Goal: Information Seeking & Learning: Learn about a topic

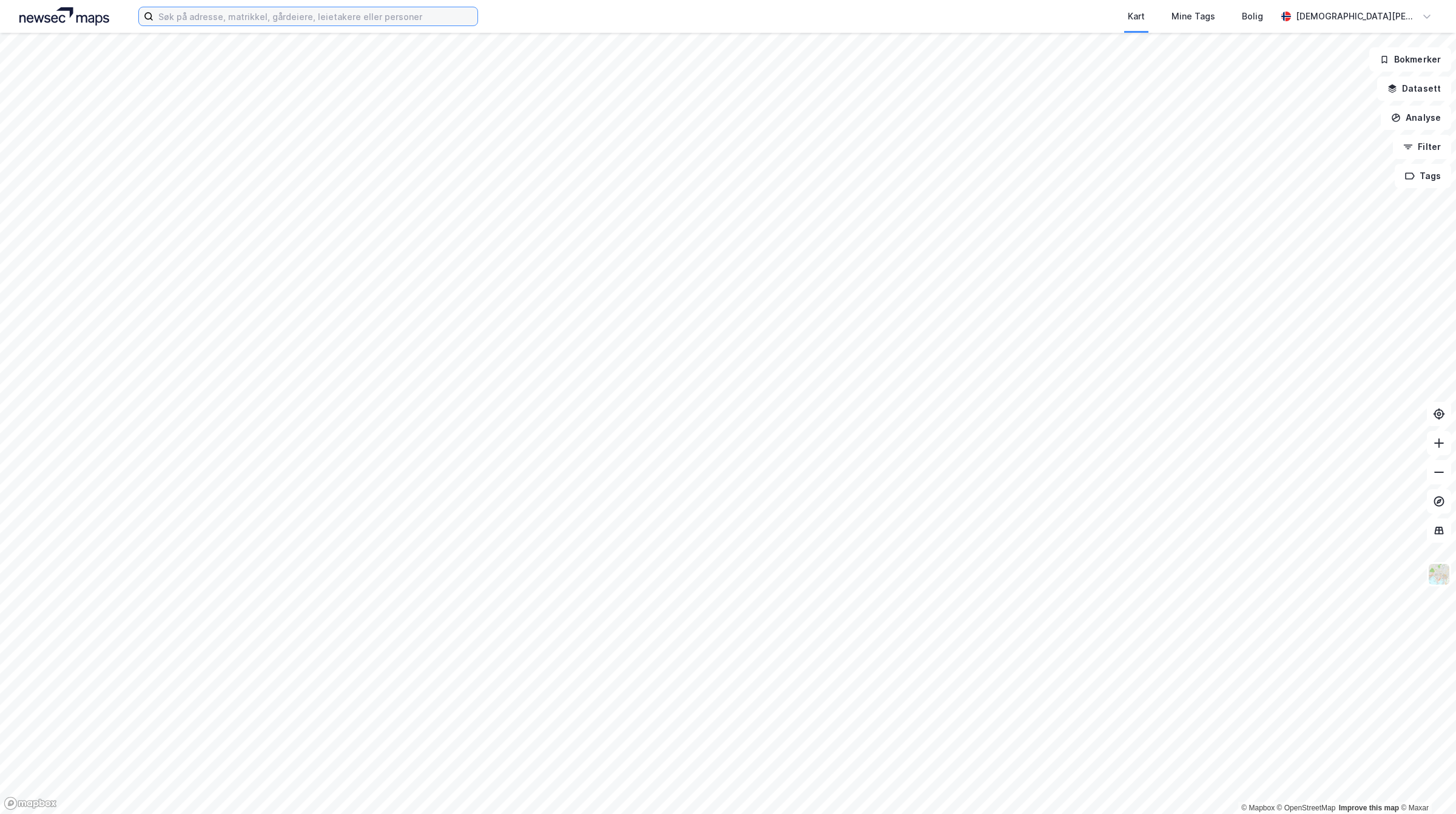
click at [302, 13] on input at bounding box center [315, 17] width 324 height 18
paste input "Tuneveien 20"
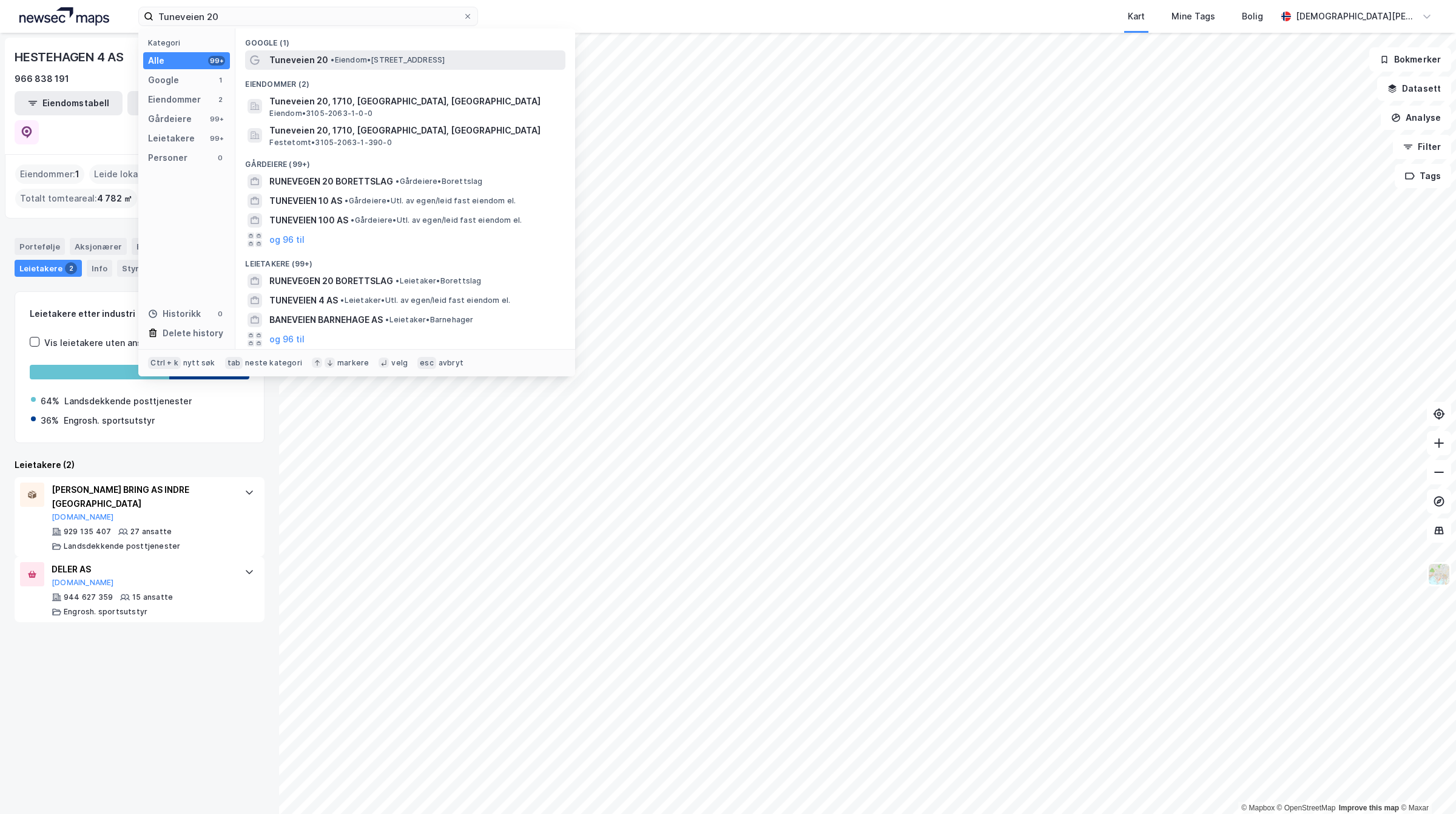
click at [278, 58] on span "Tuneveien 20" at bounding box center [299, 60] width 59 height 15
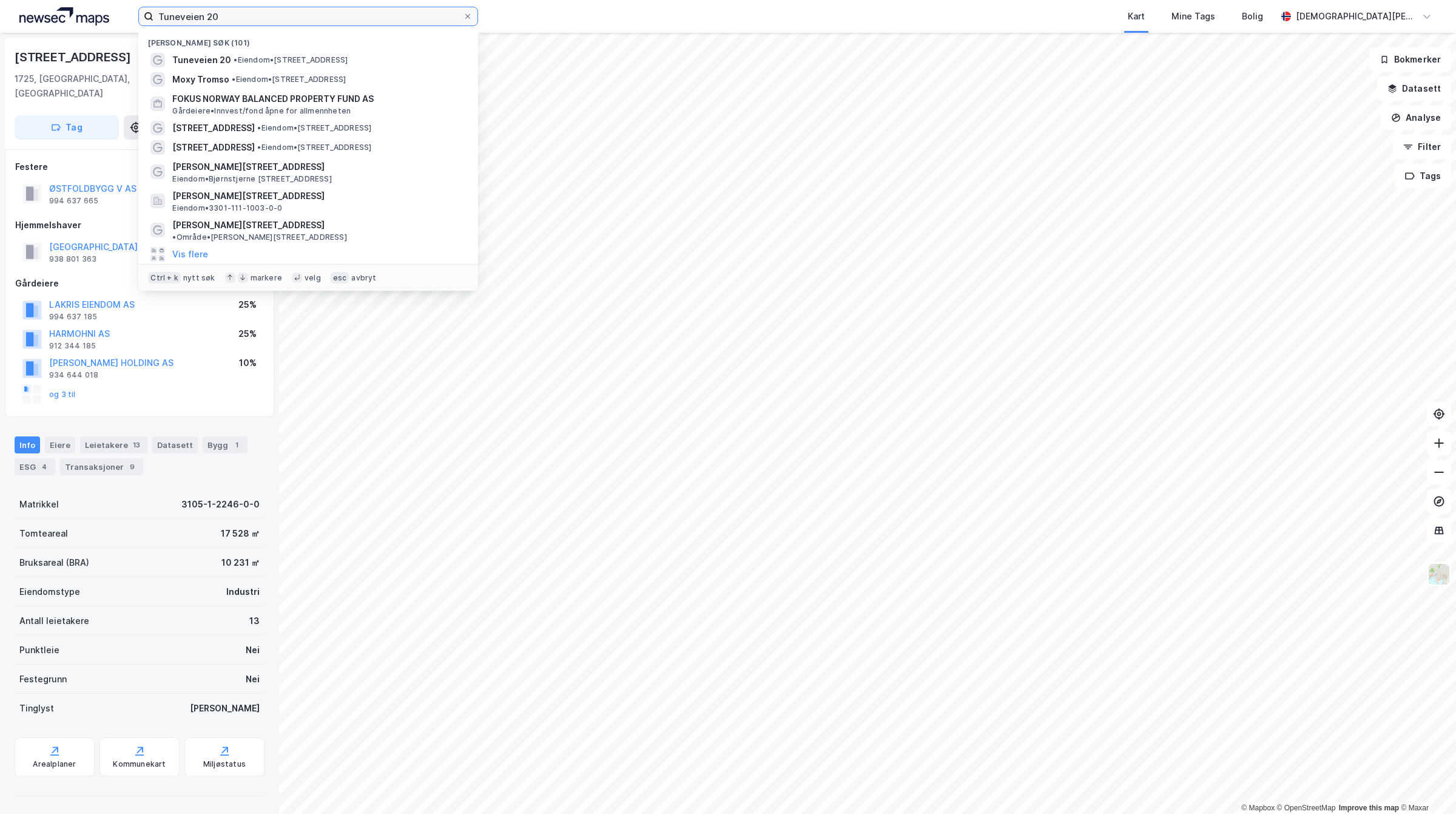
drag, startPoint x: 292, startPoint y: 11, endPoint x: 17, endPoint y: 17, distance: 275.1
click at [17, 17] on div "Tuneveien 20 Nylige søk (101) Tuneveien 20 • Eiendom • Tuneveien 20, 1710 Sarps…" at bounding box center [728, 16] width 1456 height 33
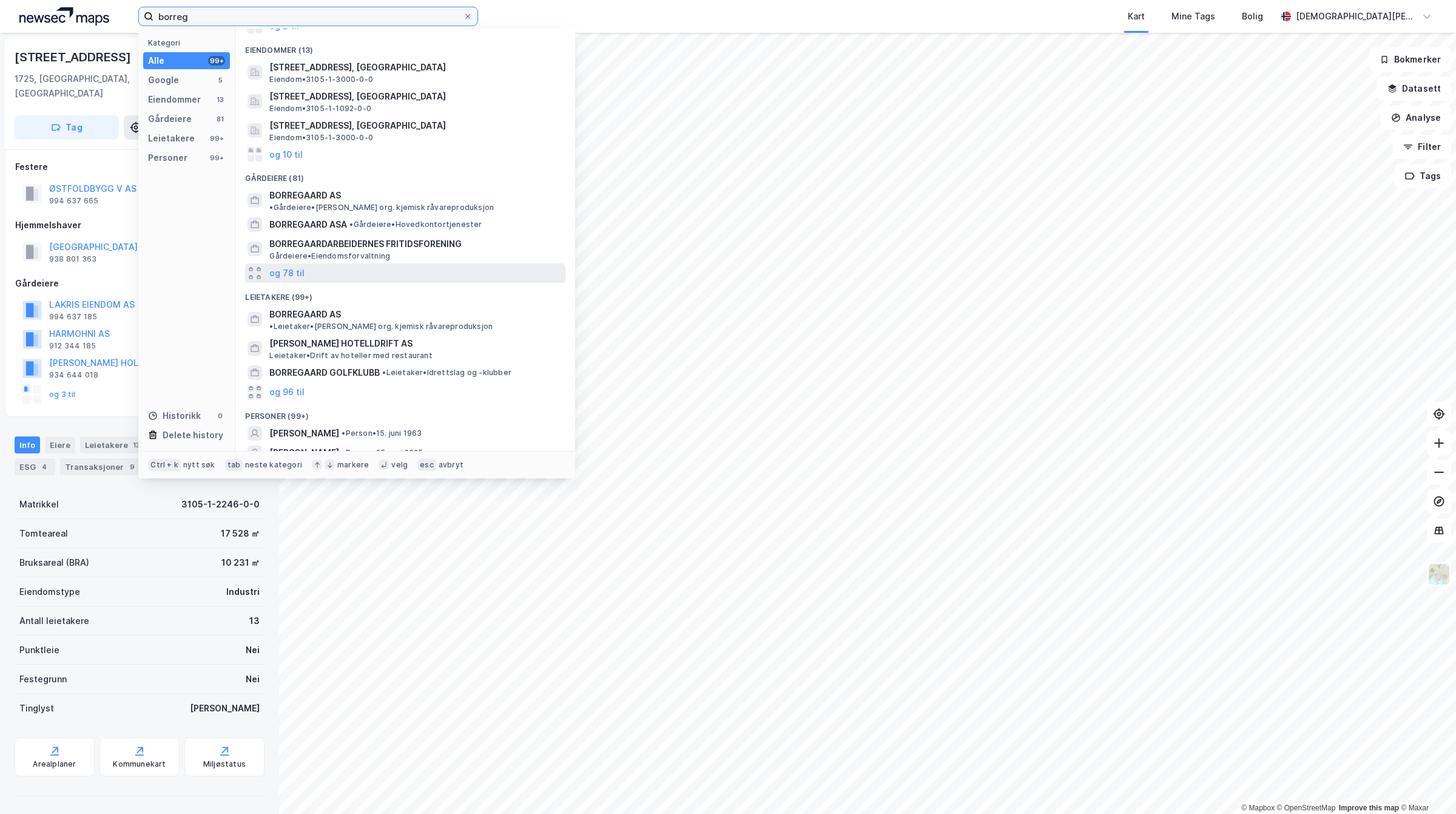
scroll to position [123, 0]
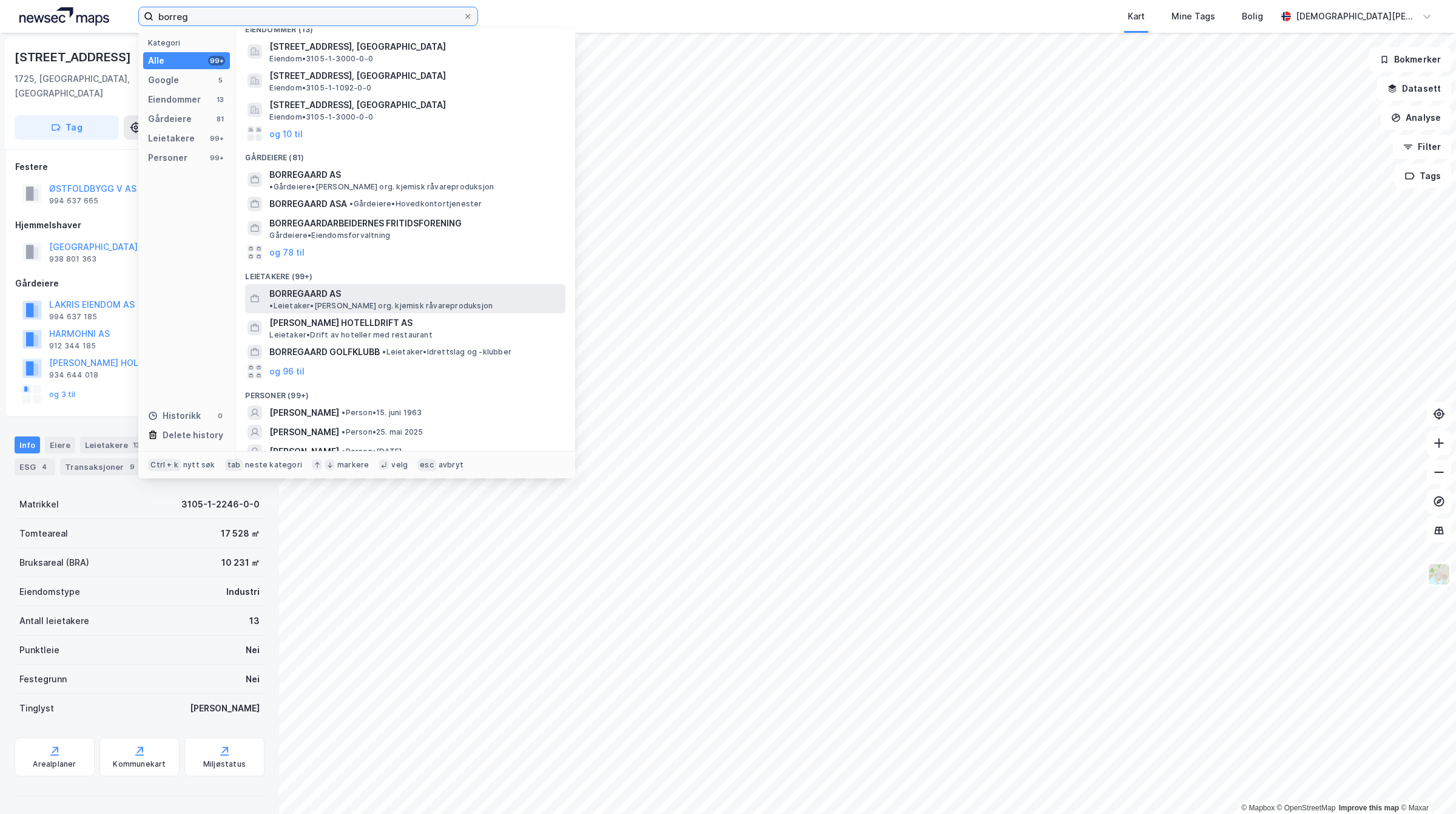
type input "borreg"
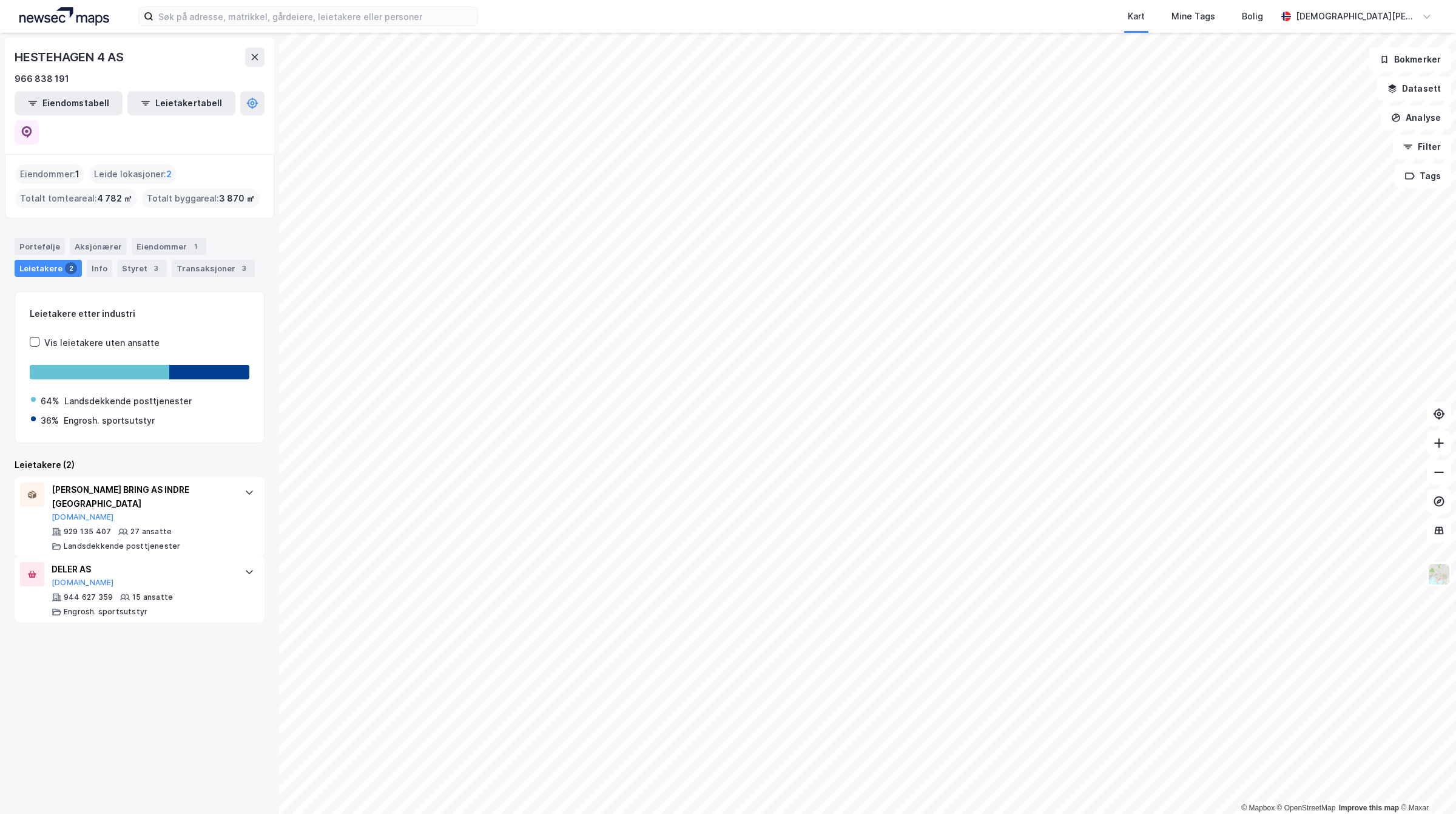
click at [624, 813] on html "Kart Mine Tags [PERSON_NAME] [PERSON_NAME] © Mapbox © OpenStreetMap Improve thi…" at bounding box center [728, 407] width 1456 height 814
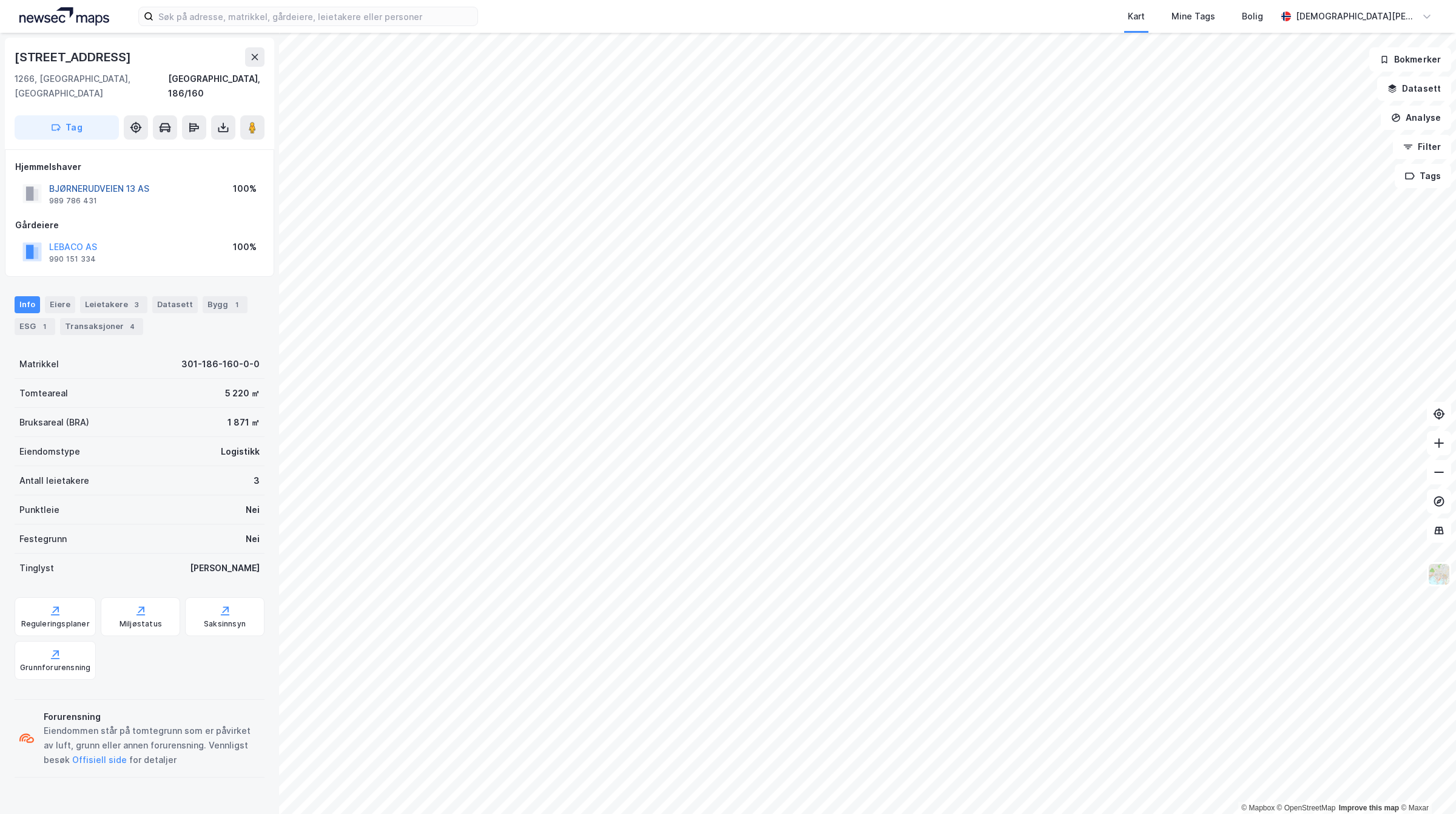
click at [0, 0] on button "BJØRNERUDVEIEN 13 AS" at bounding box center [0, 0] width 0 height 0
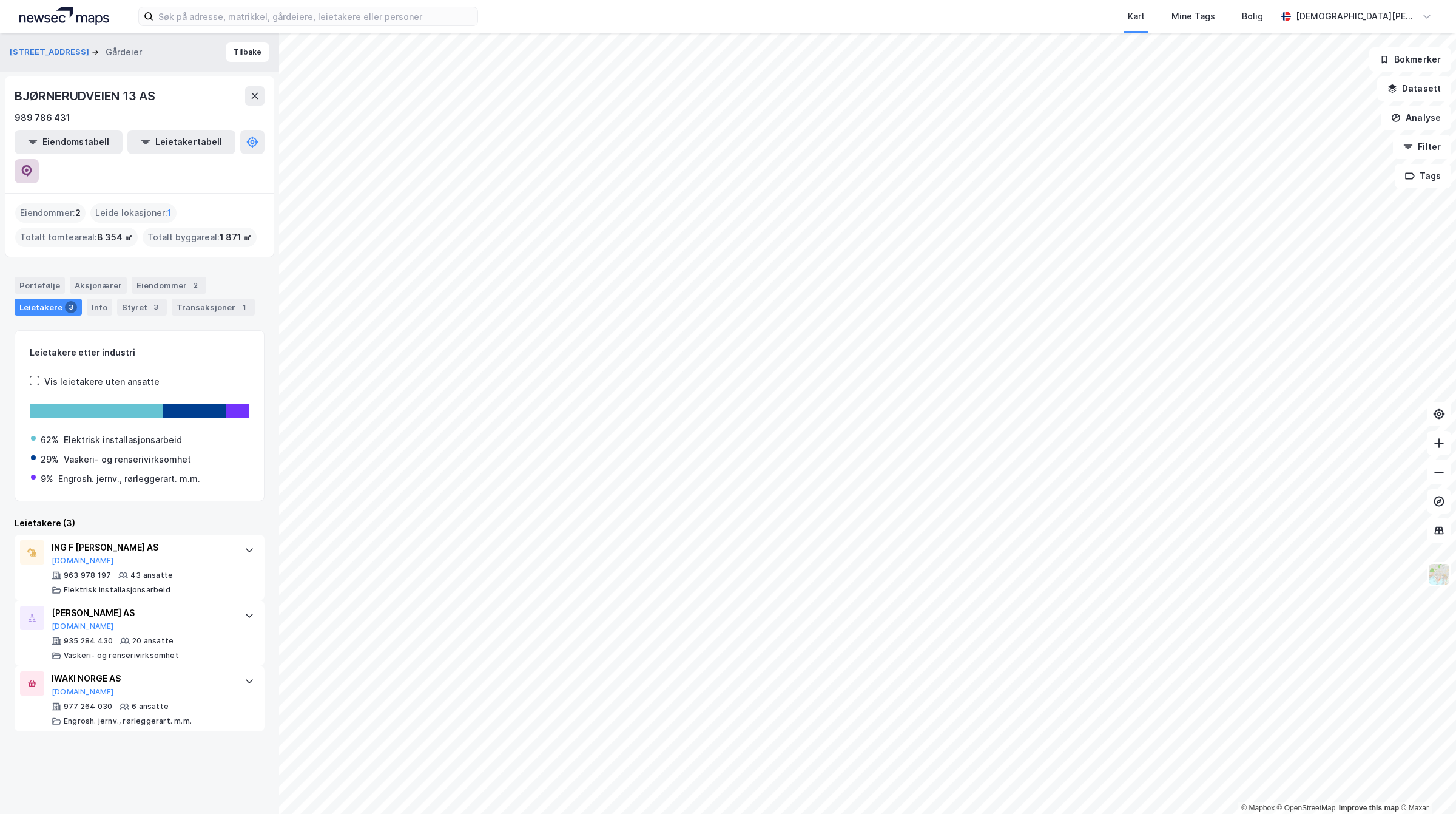
click at [33, 165] on icon at bounding box center [27, 171] width 12 height 12
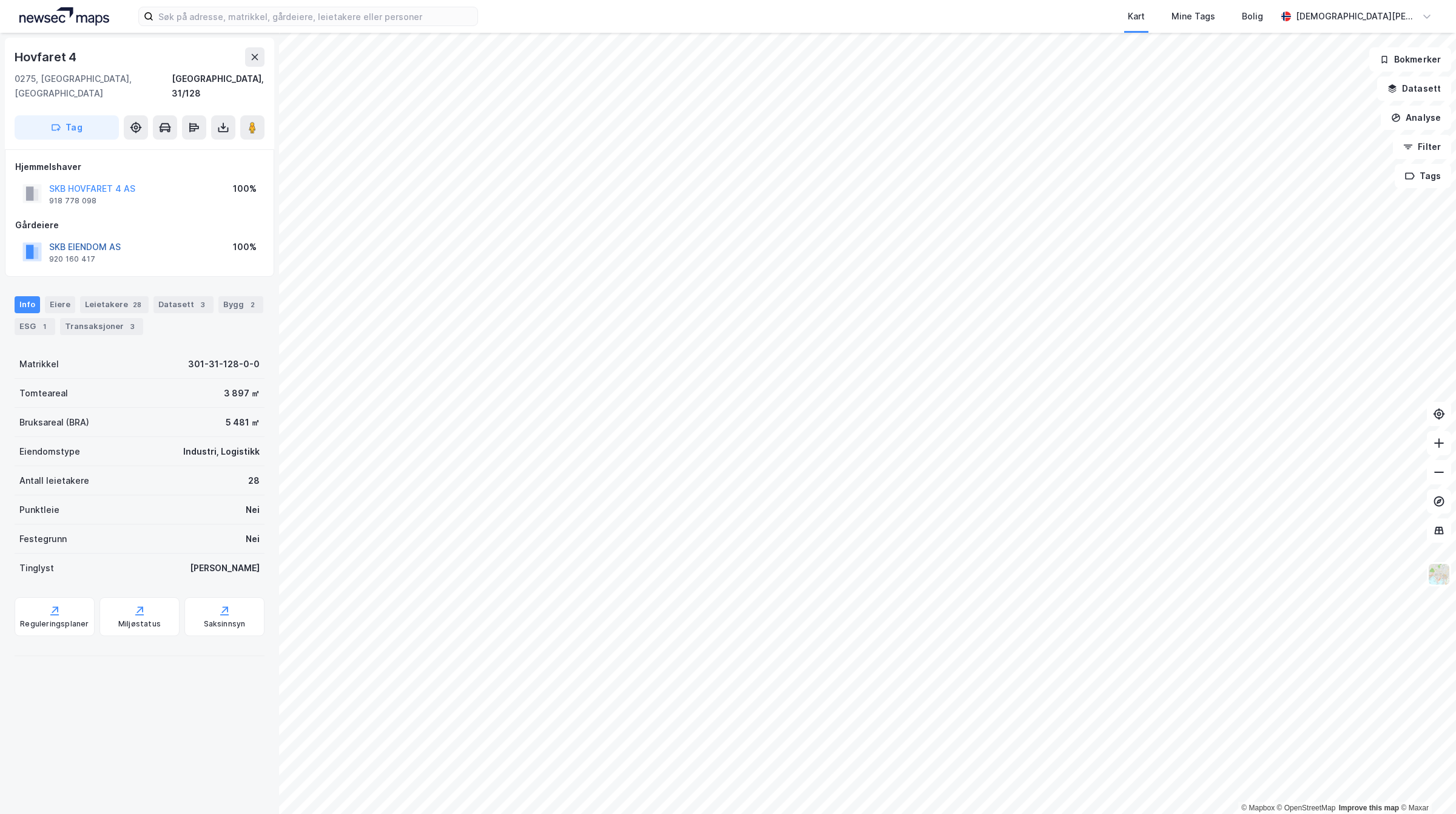
click at [0, 0] on button "SKB EIENDOM AS" at bounding box center [0, 0] width 0 height 0
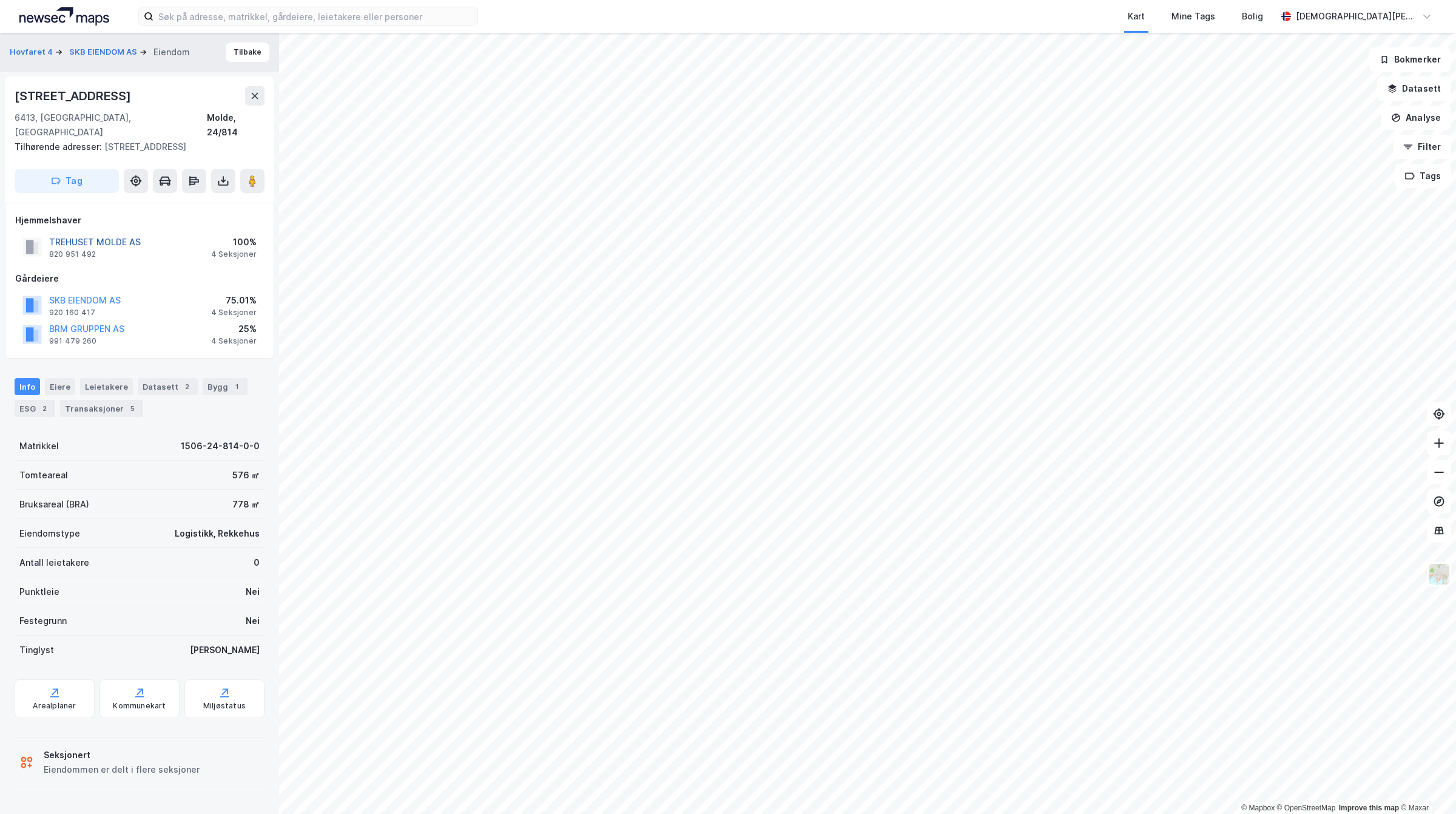
click at [0, 0] on button "TREHUSET MOLDE AS" at bounding box center [0, 0] width 0 height 0
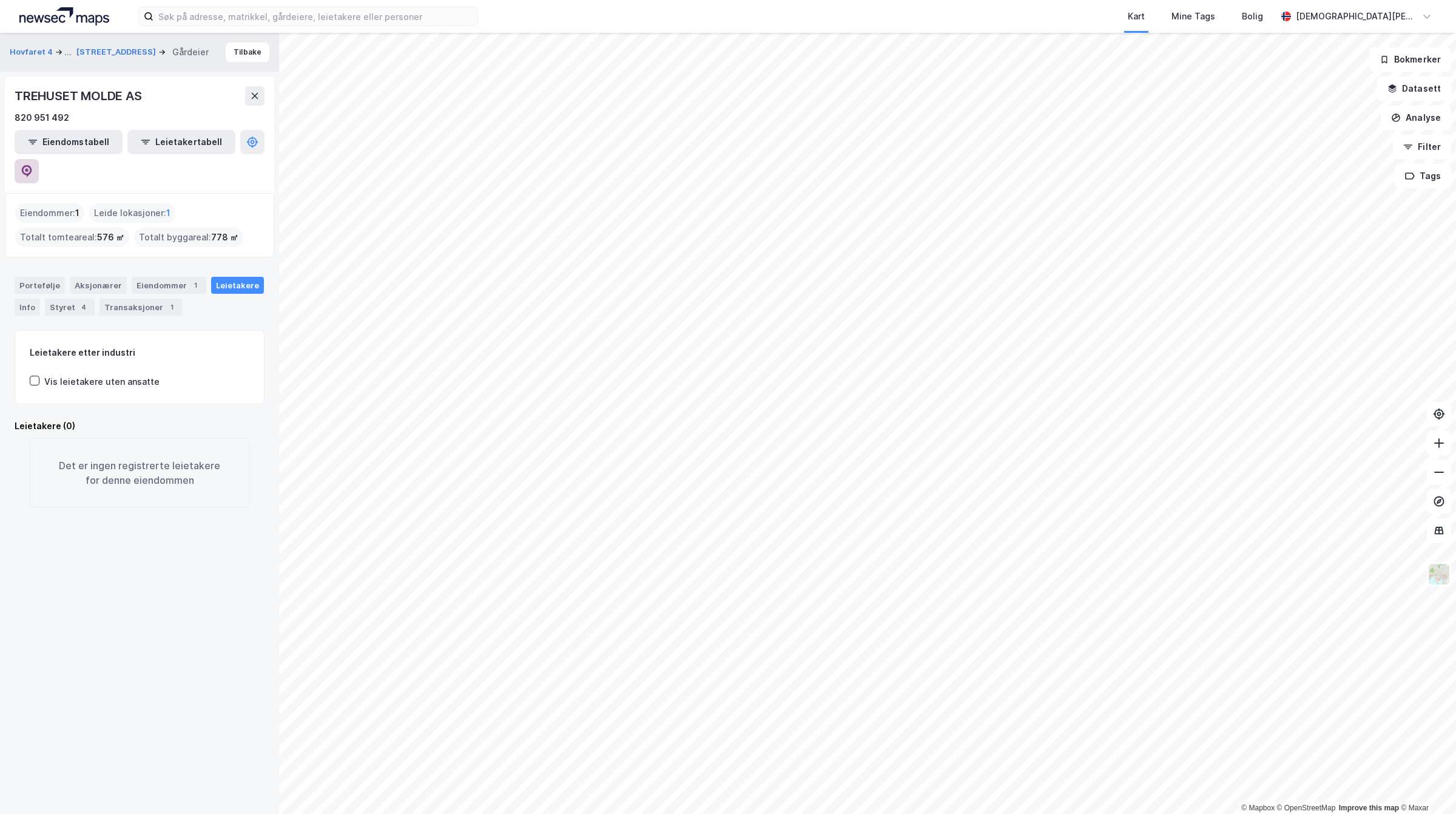
click at [32, 165] on icon at bounding box center [27, 171] width 10 height 12
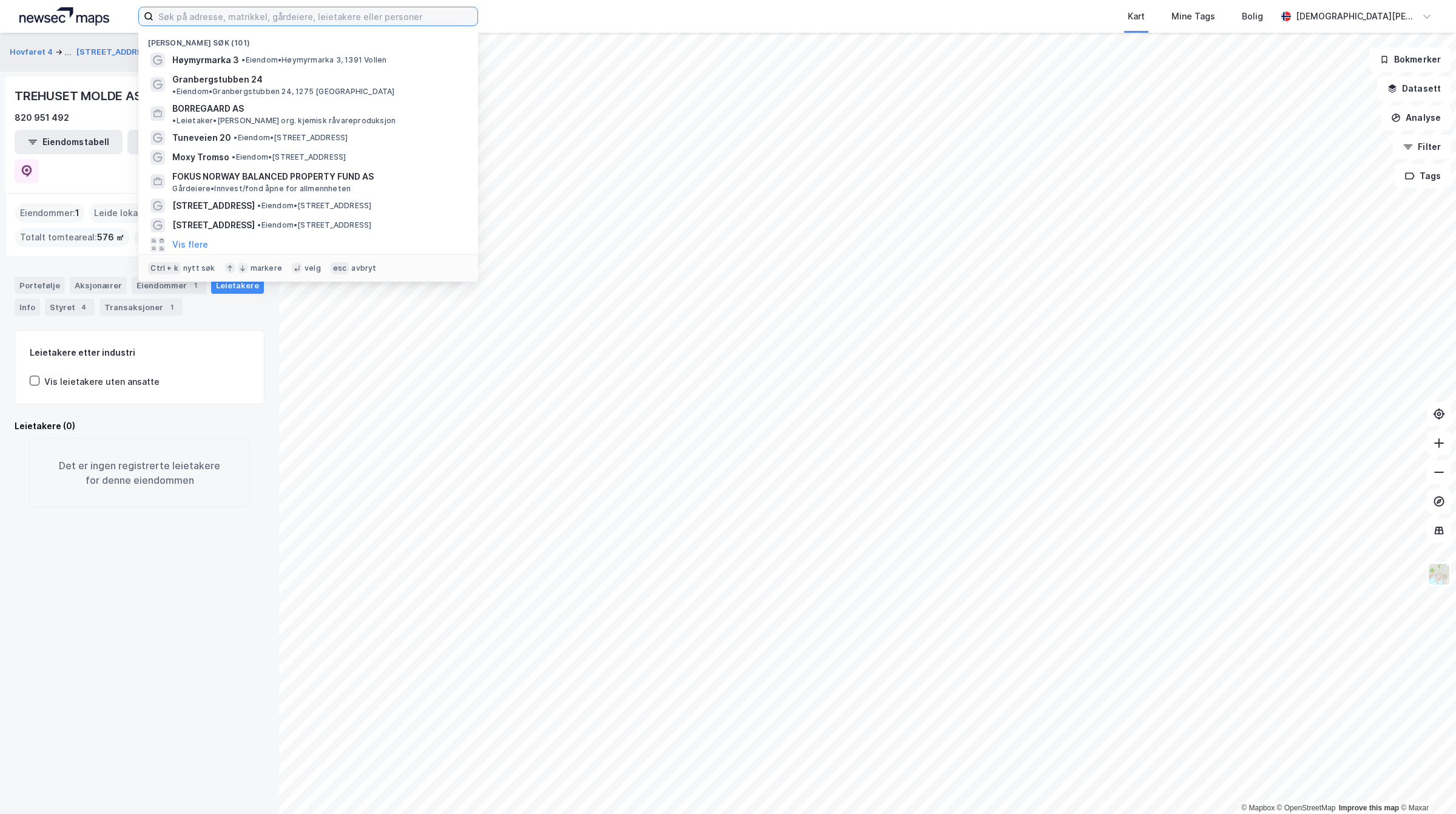
click at [193, 14] on input at bounding box center [315, 17] width 324 height 18
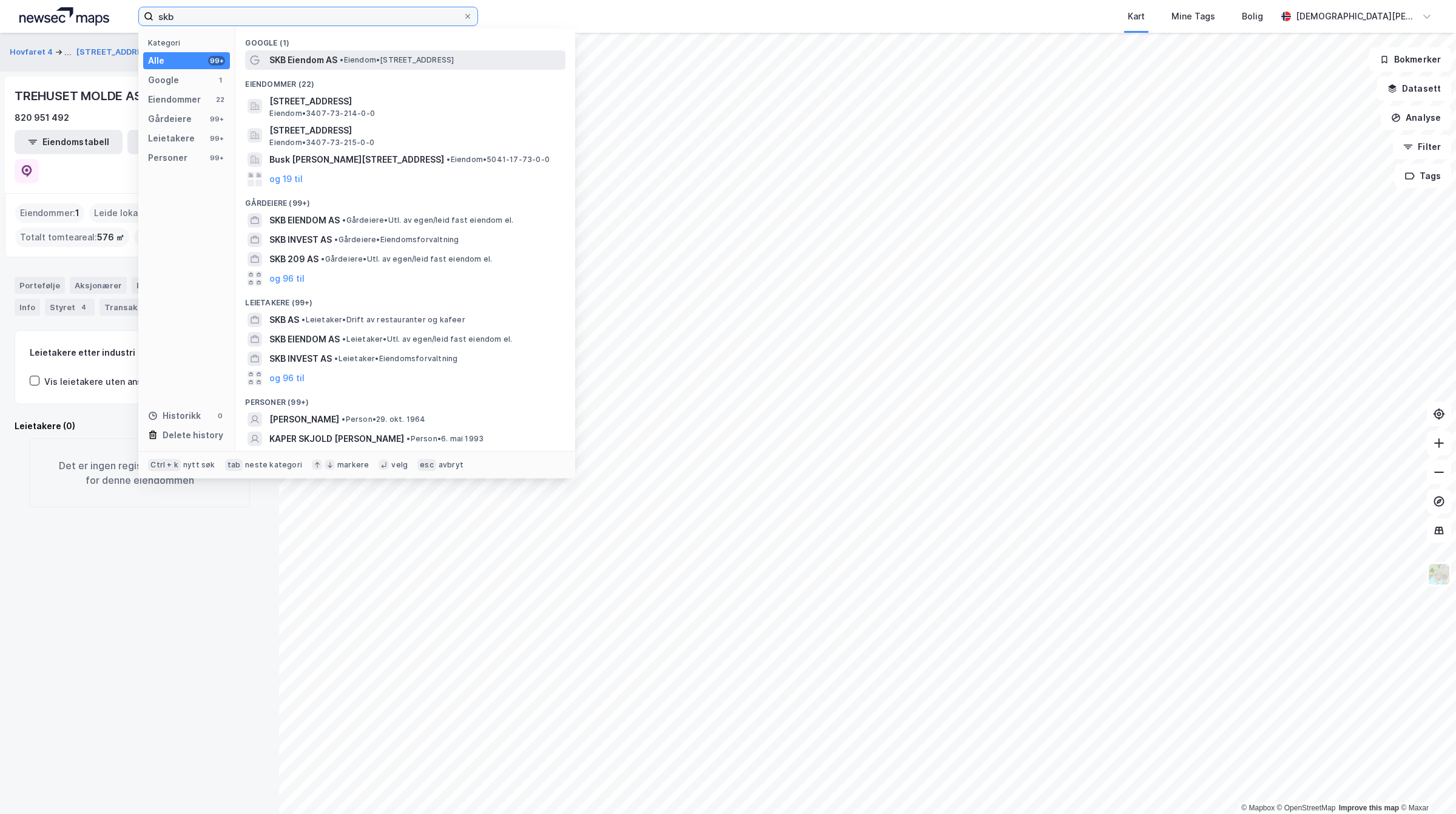
type input "skb"
click at [304, 59] on span "SKB Eiendom AS" at bounding box center [304, 60] width 68 height 15
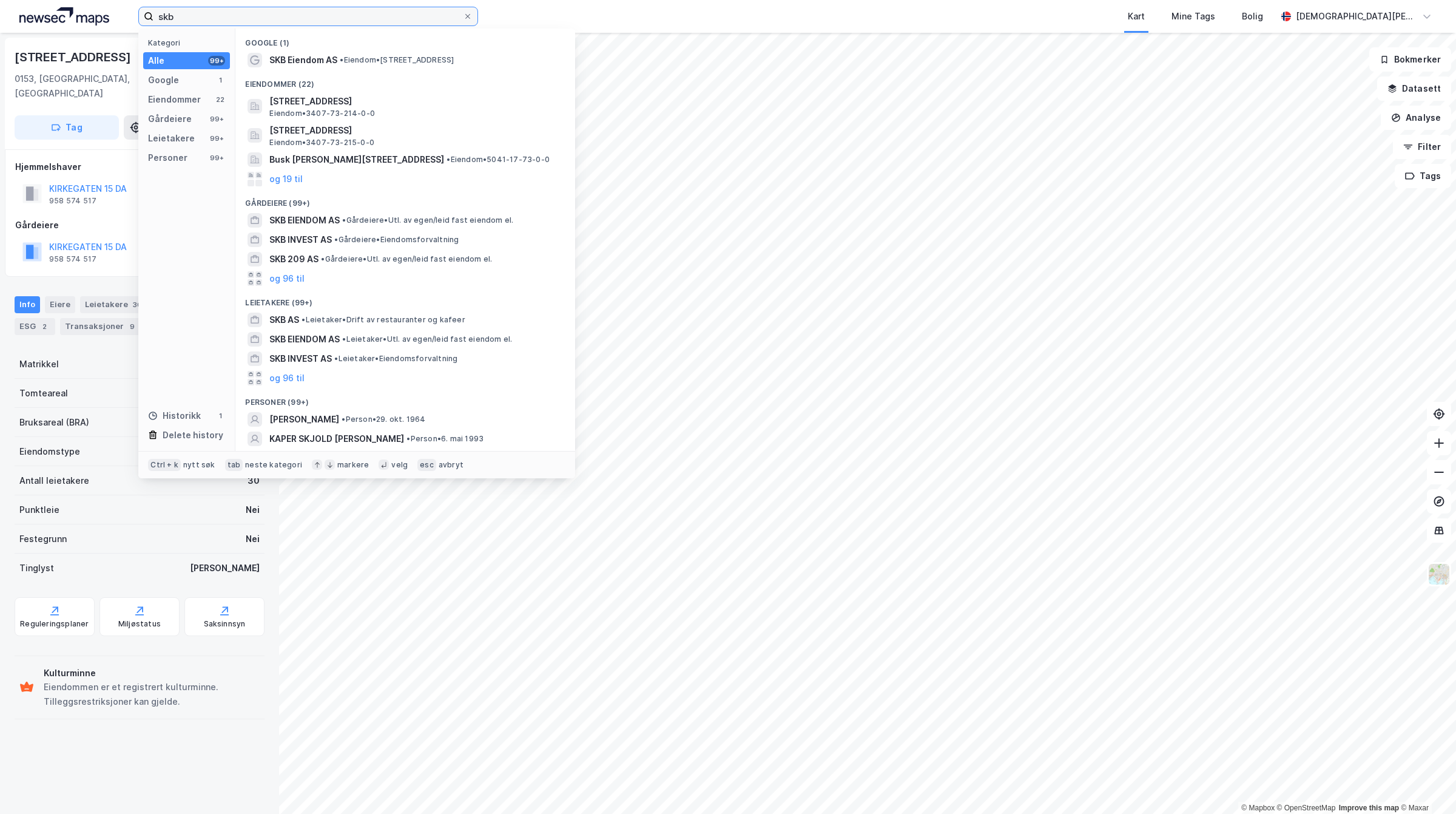
click at [274, 19] on input "skb" at bounding box center [308, 17] width 309 height 18
click at [346, 217] on span "•" at bounding box center [344, 220] width 3 height 9
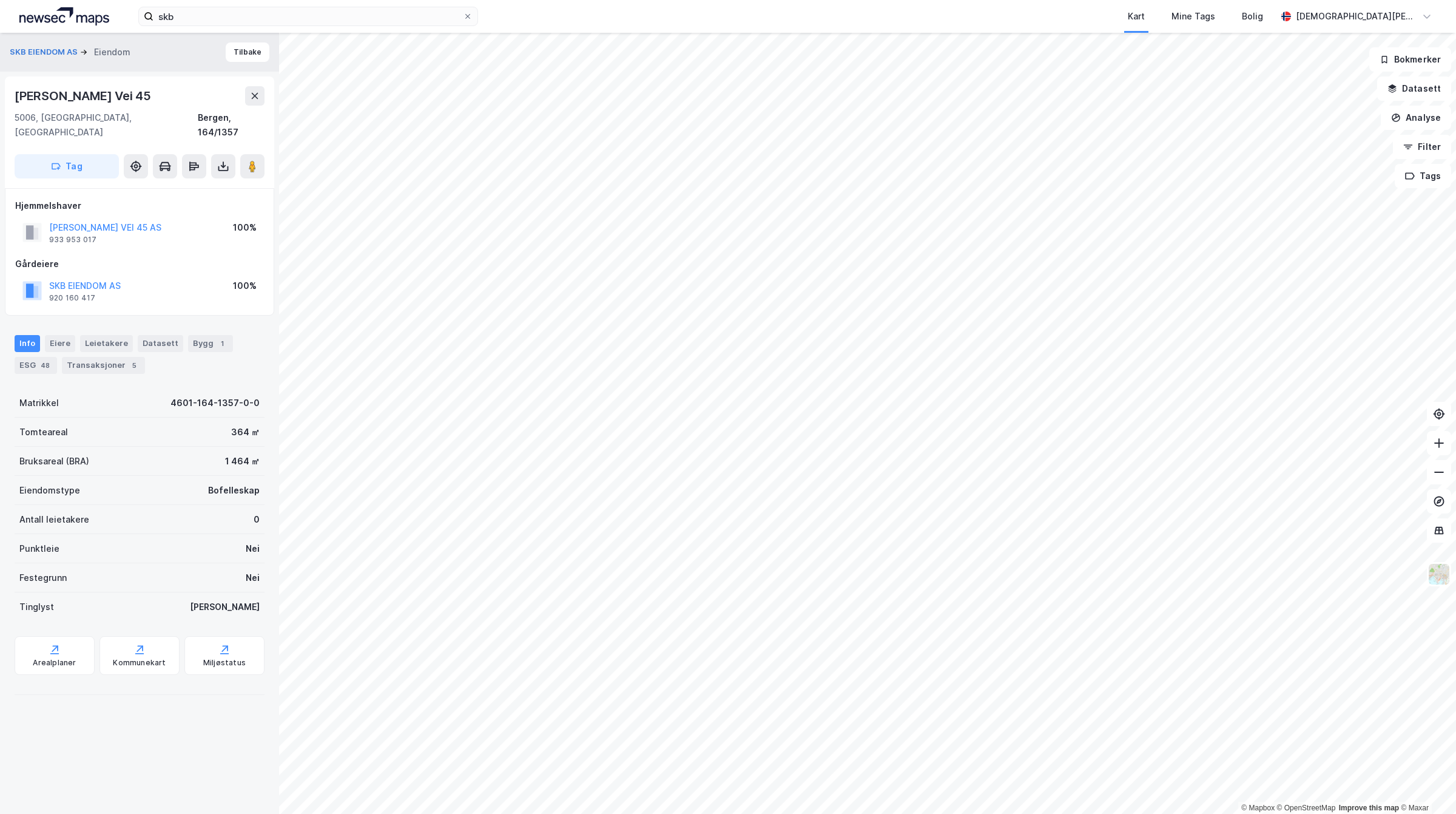
click at [95, 220] on div "[PERSON_NAME] VEI 45 AS" at bounding box center [105, 227] width 112 height 15
click at [0, 0] on button "[PERSON_NAME] VEI 45 AS" at bounding box center [0, 0] width 0 height 0
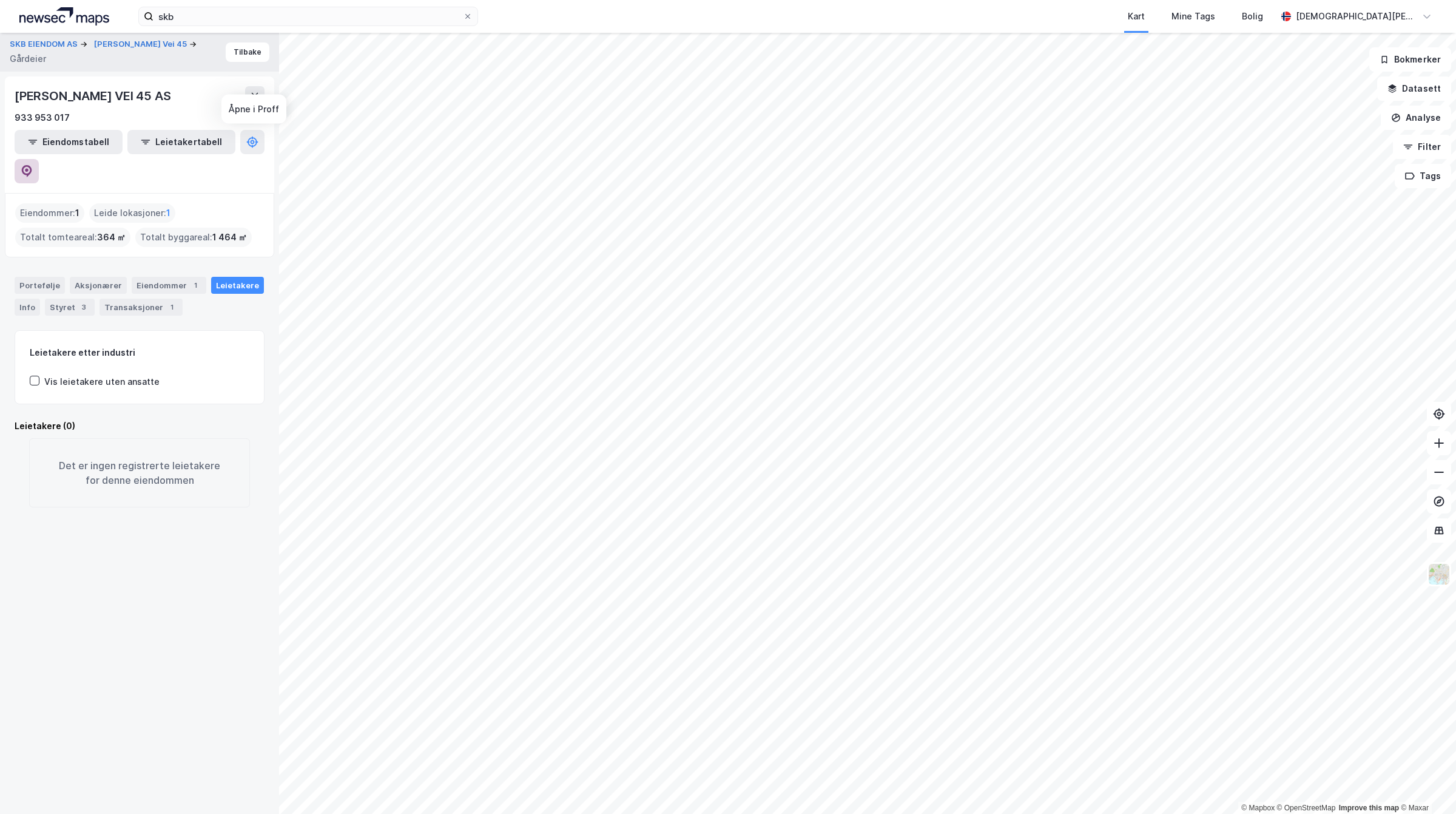
click at [33, 165] on icon at bounding box center [27, 171] width 12 height 12
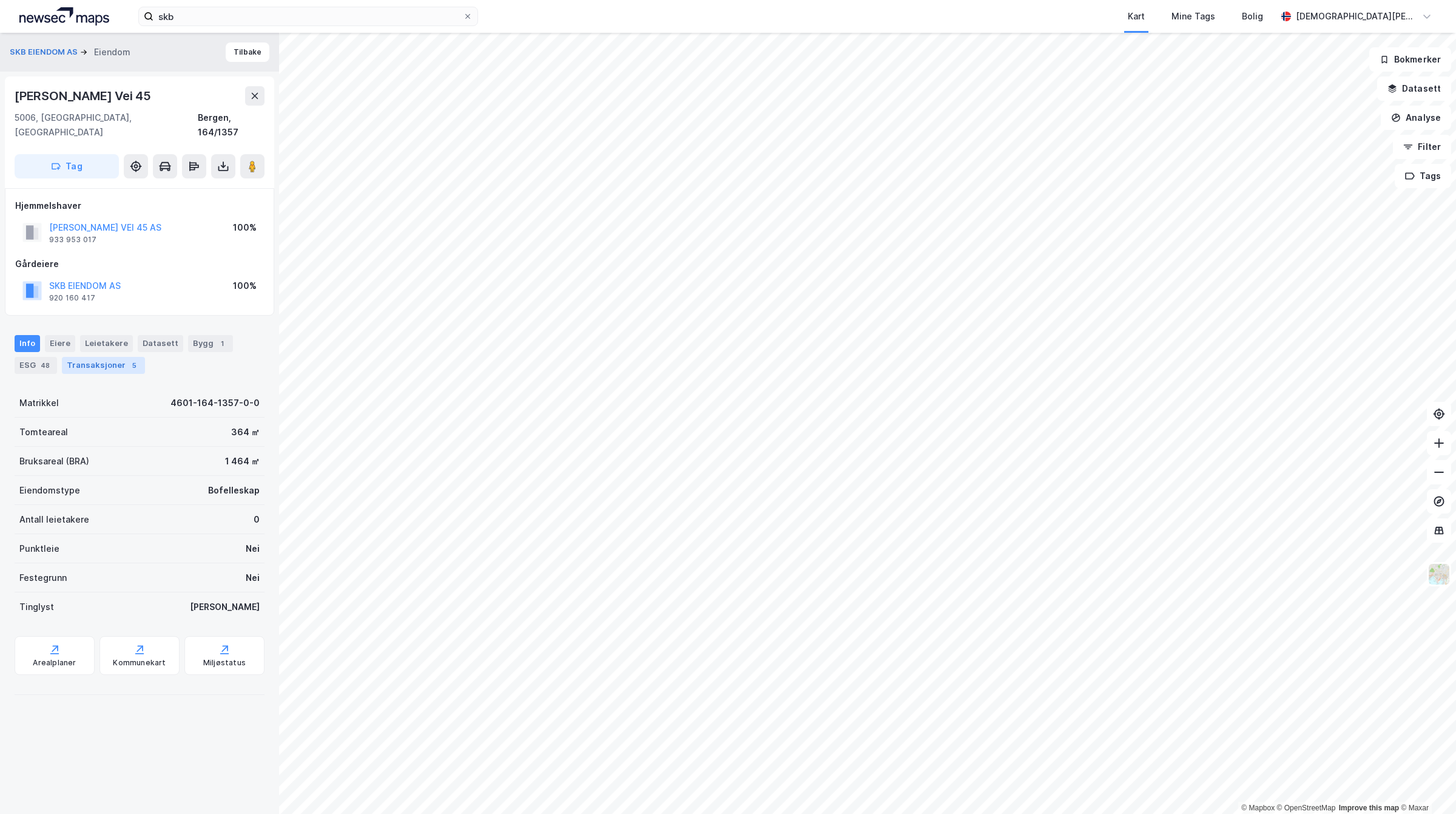
click at [111, 357] on div "Transaksjoner 5" at bounding box center [103, 365] width 83 height 17
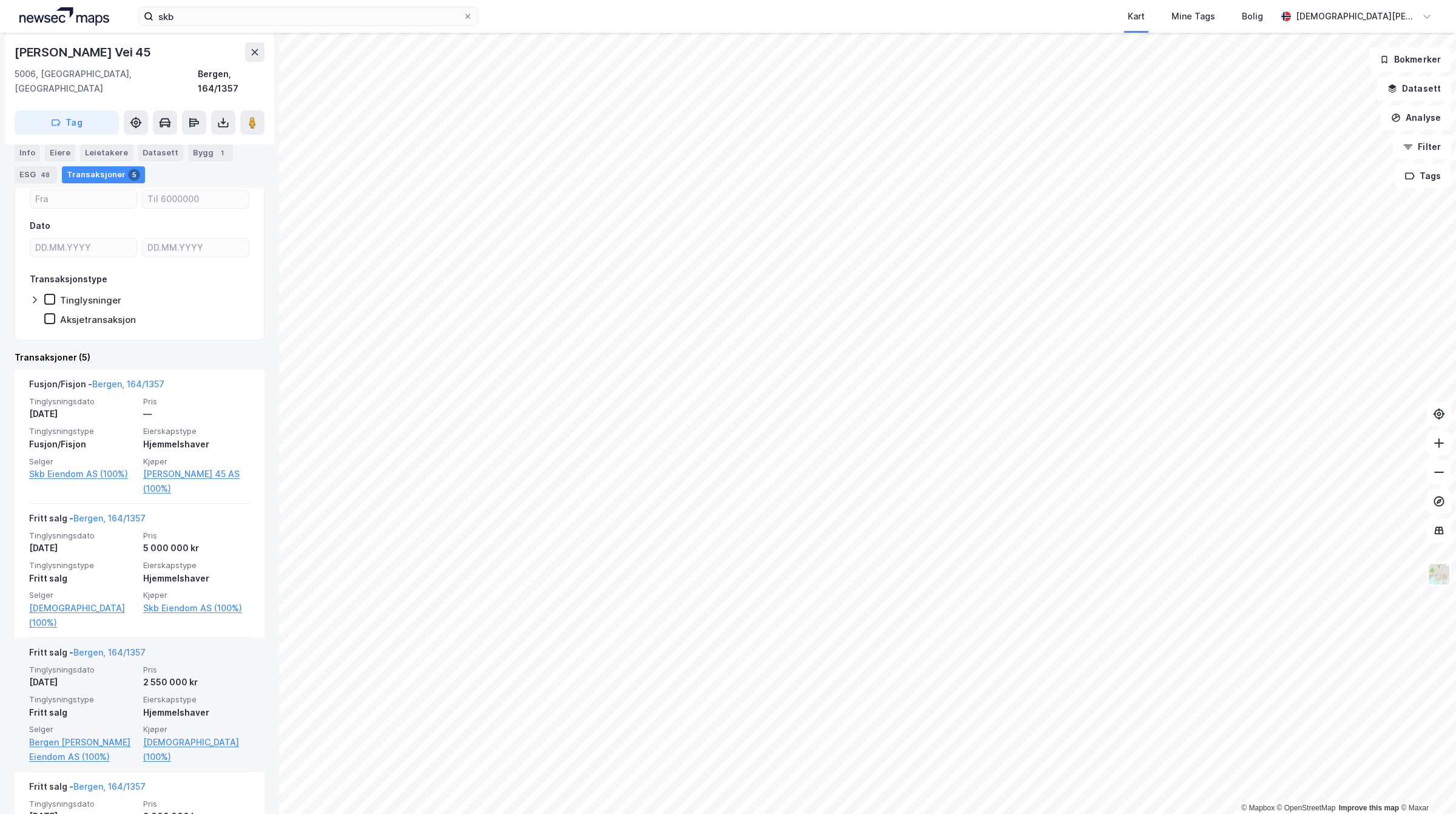
scroll to position [379, 0]
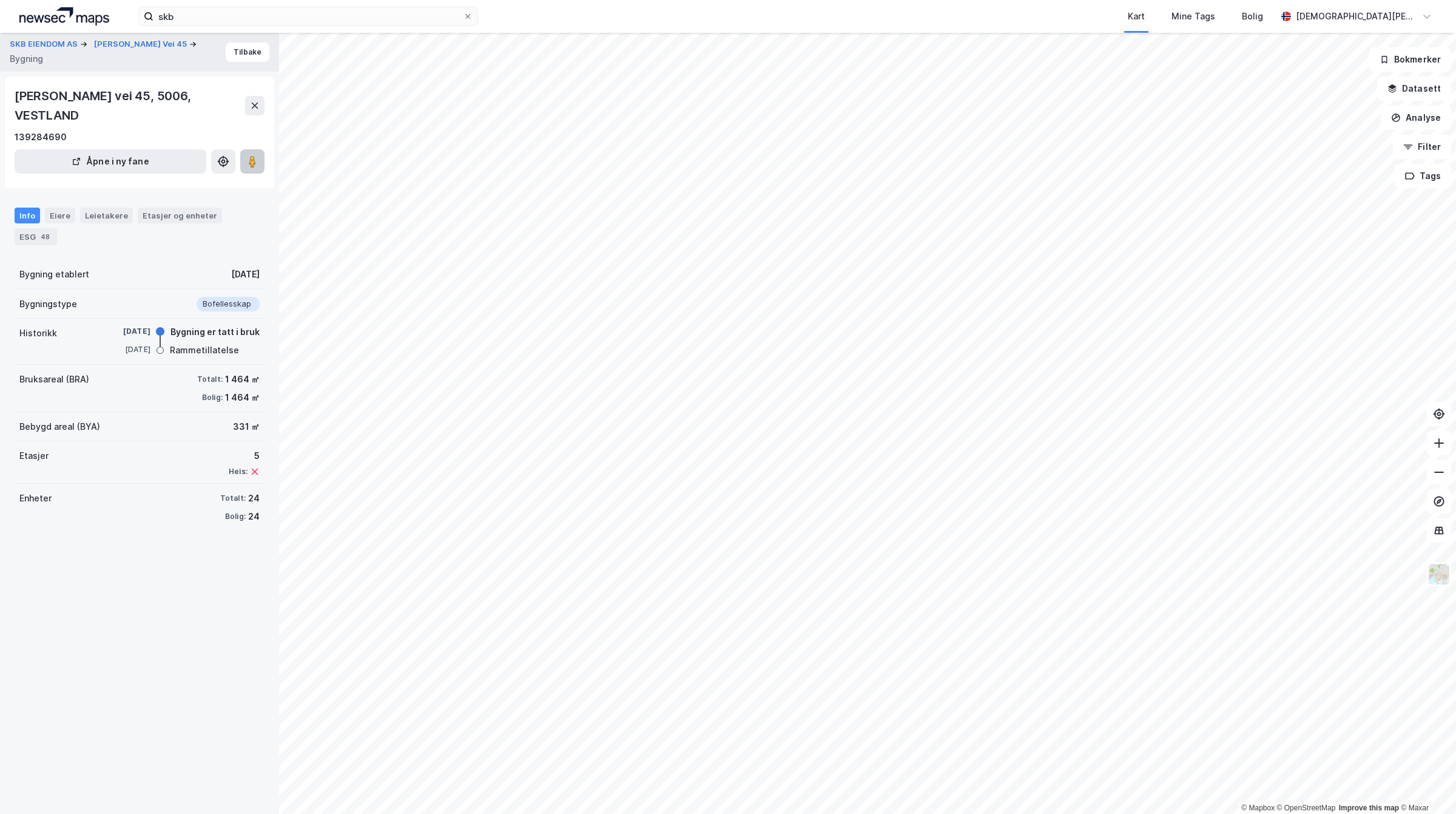
click at [258, 149] on button at bounding box center [252, 161] width 24 height 24
click at [26, 51] on button "SKB EIENDOM AS" at bounding box center [45, 44] width 71 height 12
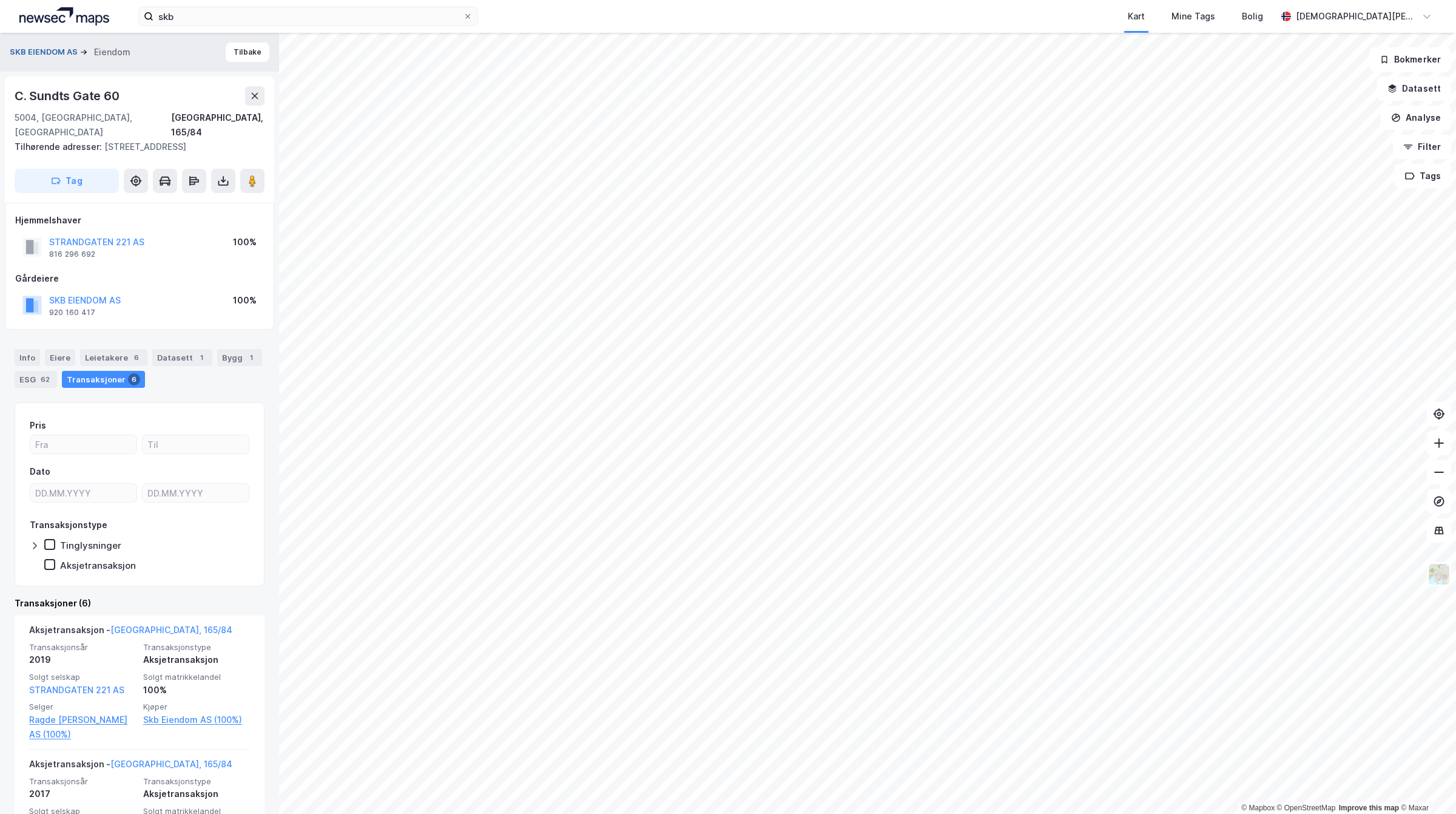
click at [43, 53] on button "SKB EIENDOM AS" at bounding box center [45, 53] width 71 height 12
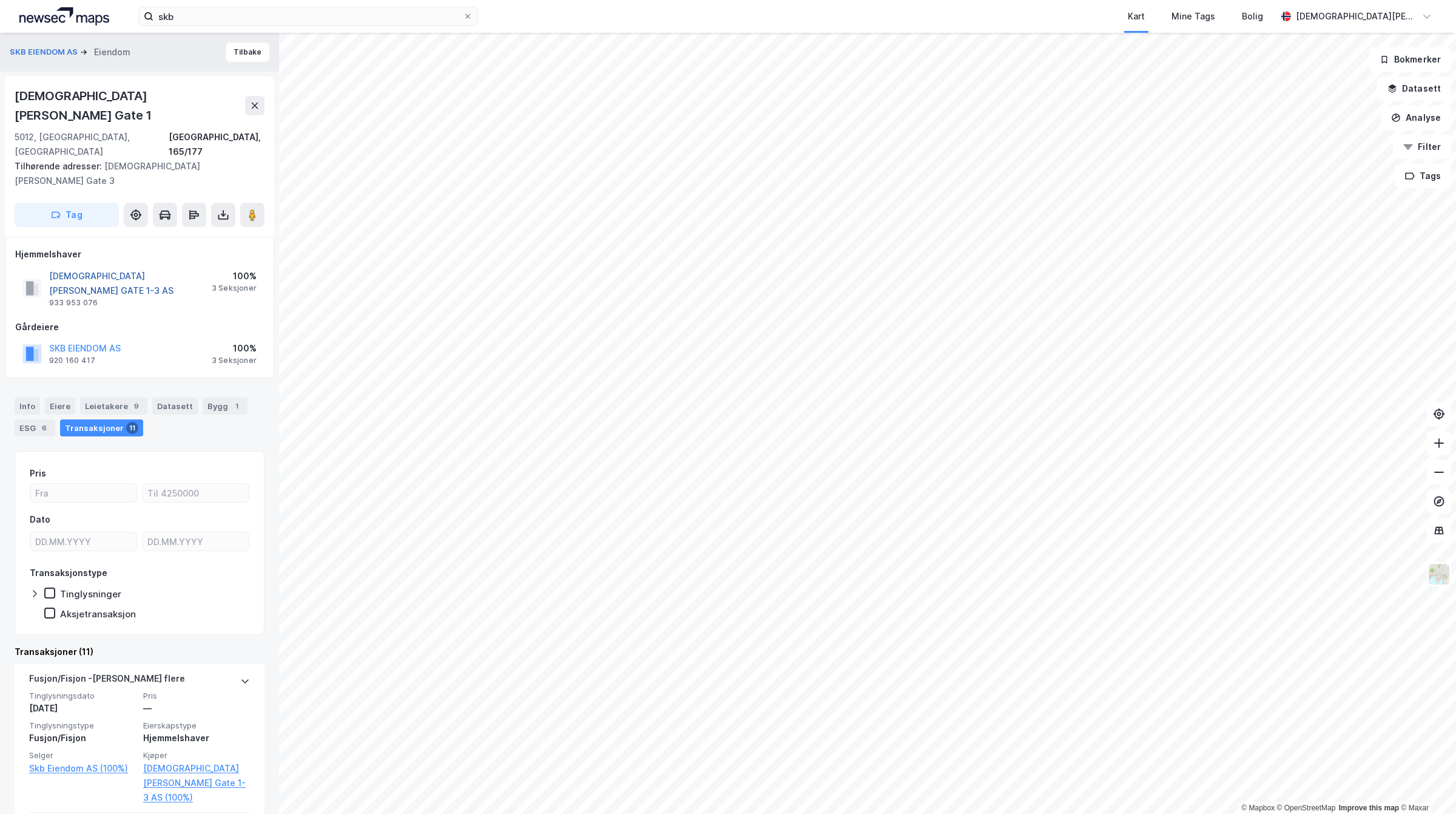
click at [0, 0] on button "[DEMOGRAPHIC_DATA][PERSON_NAME] GATE 1-3 AS" at bounding box center [0, 0] width 0 height 0
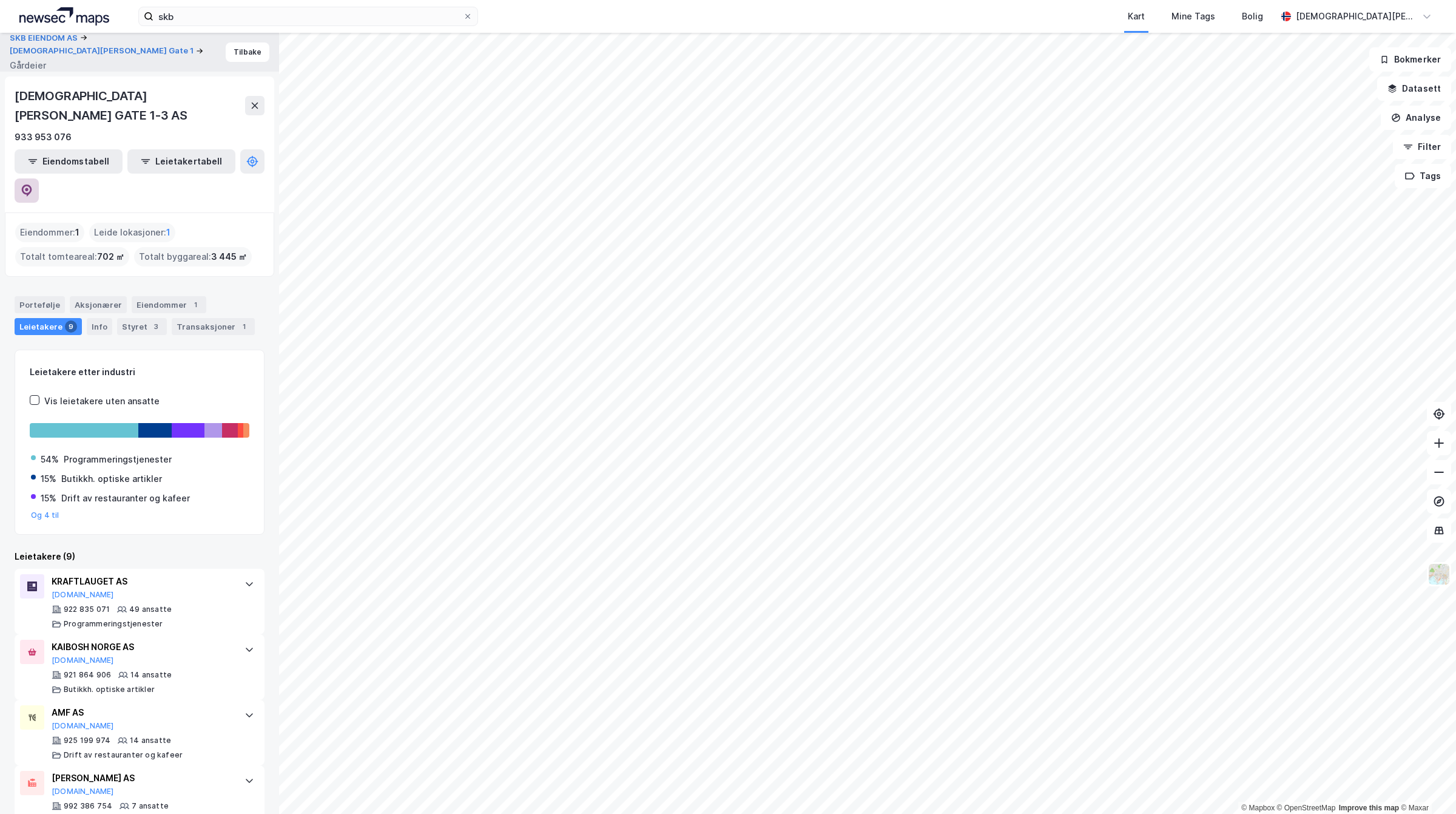
click at [39, 178] on button at bounding box center [26, 190] width 24 height 24
click at [46, 44] on button "SKB EIENDOM AS" at bounding box center [45, 38] width 71 height 12
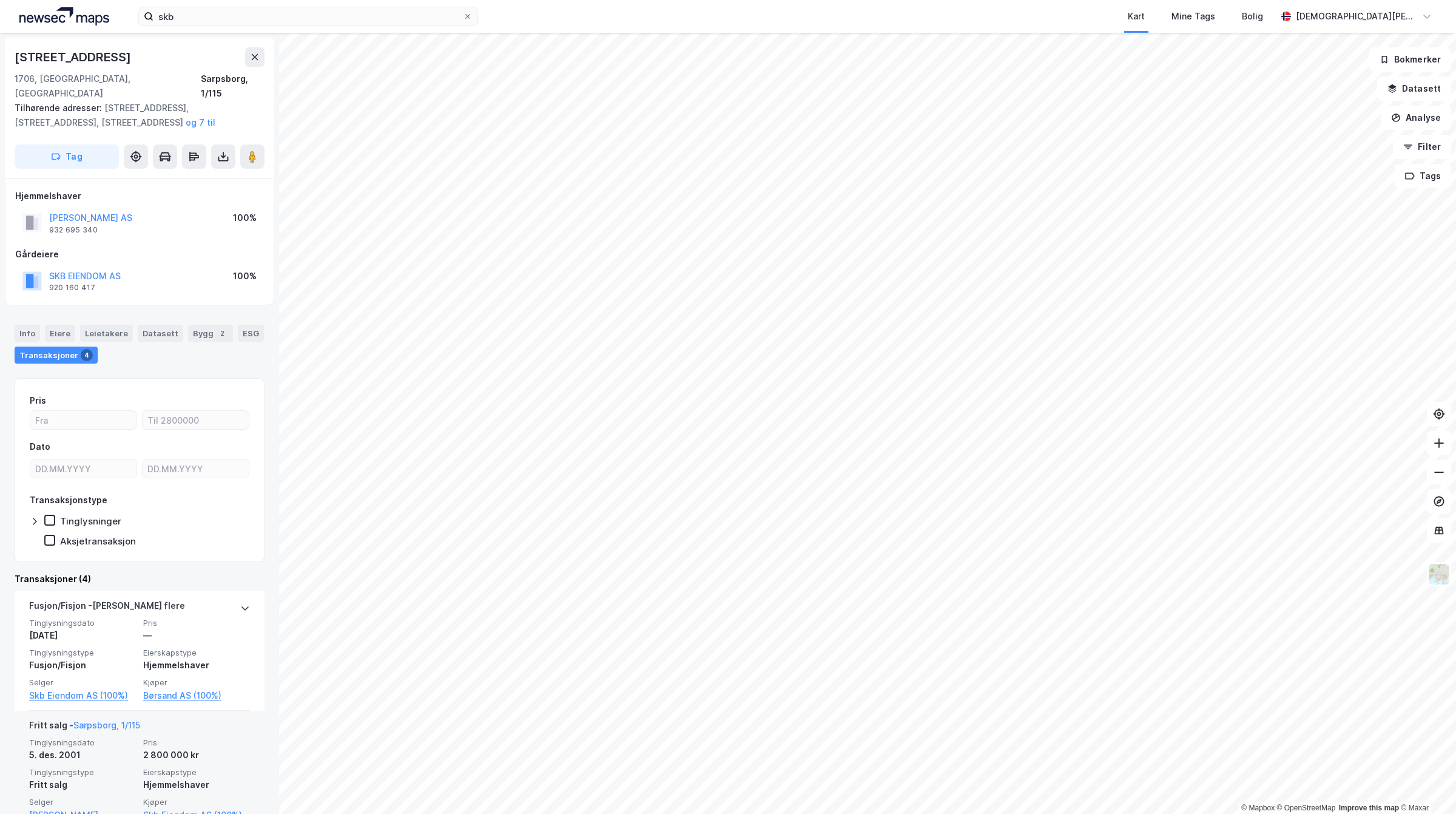
scroll to position [152, 0]
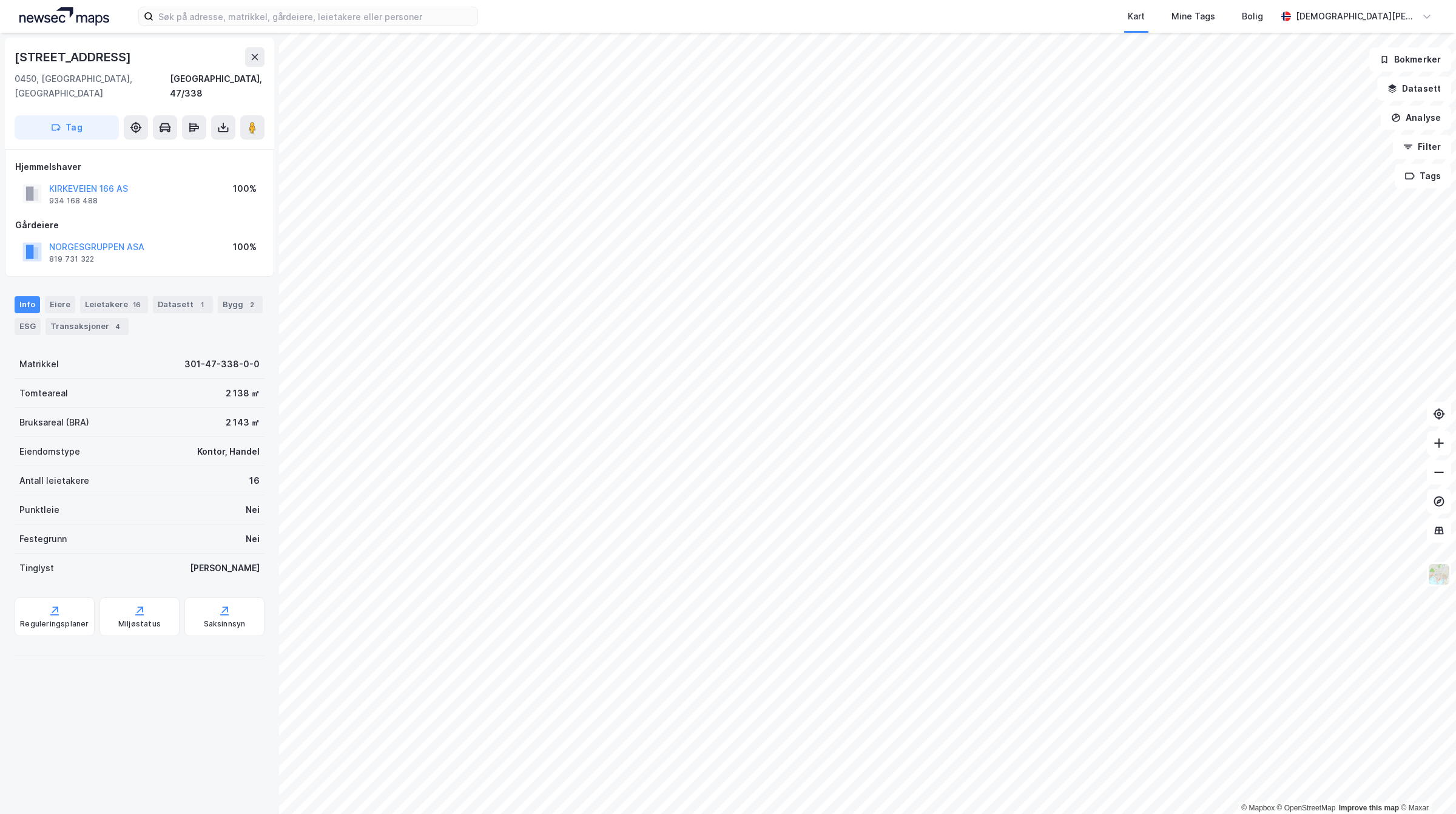
click at [807, 29] on div "Kart Mine Tags Bolig Christian Westad © Mapbox © OpenStreetMap Improve this map…" at bounding box center [728, 407] width 1456 height 814
click at [97, 296] on div "Leietakere 24" at bounding box center [115, 304] width 69 height 17
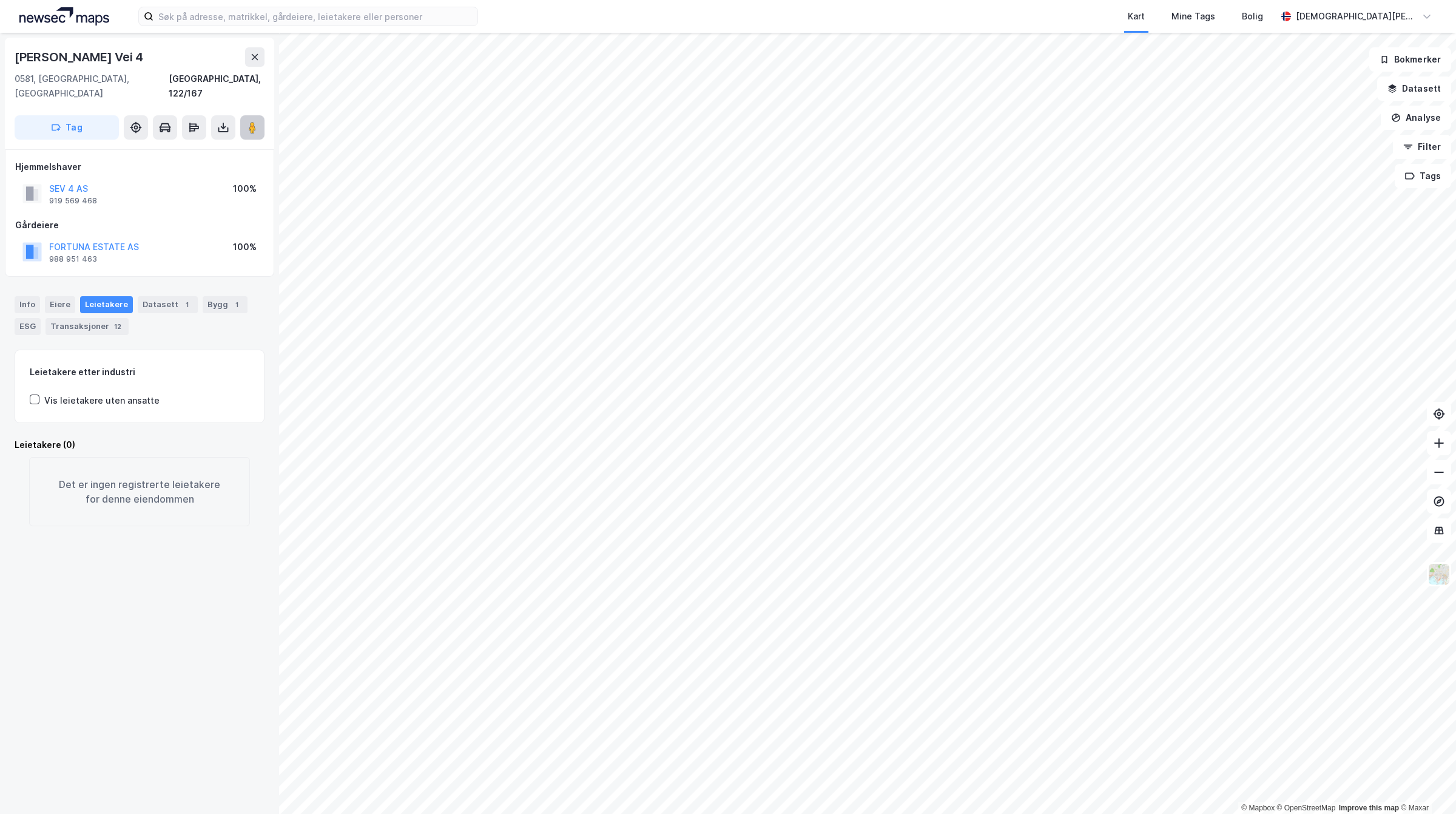
click at [255, 121] on image at bounding box center [252, 128] width 8 height 12
click at [0, 0] on button "ØAV20 AS" at bounding box center [0, 0] width 0 height 0
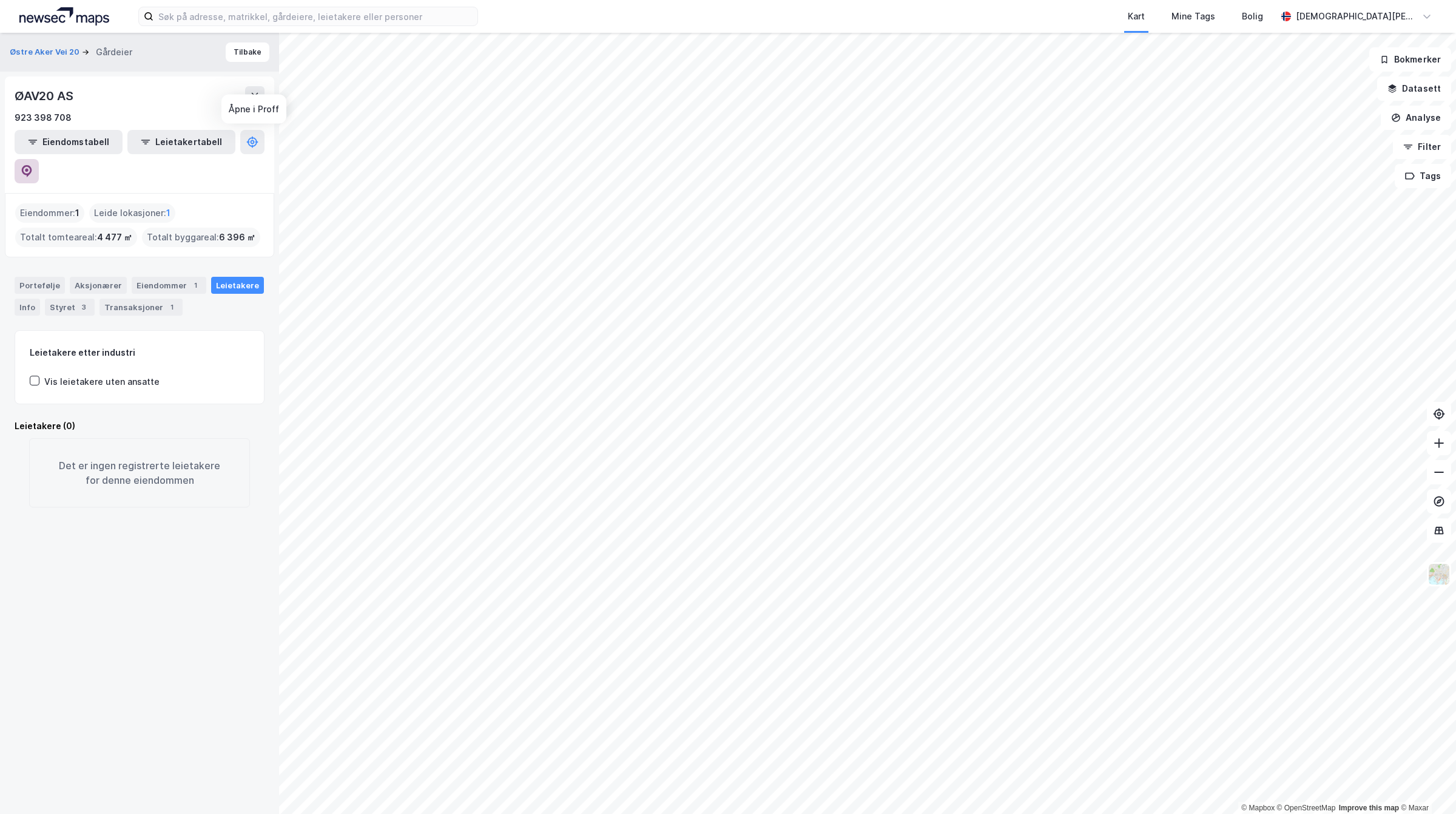
click at [39, 159] on button at bounding box center [26, 171] width 24 height 24
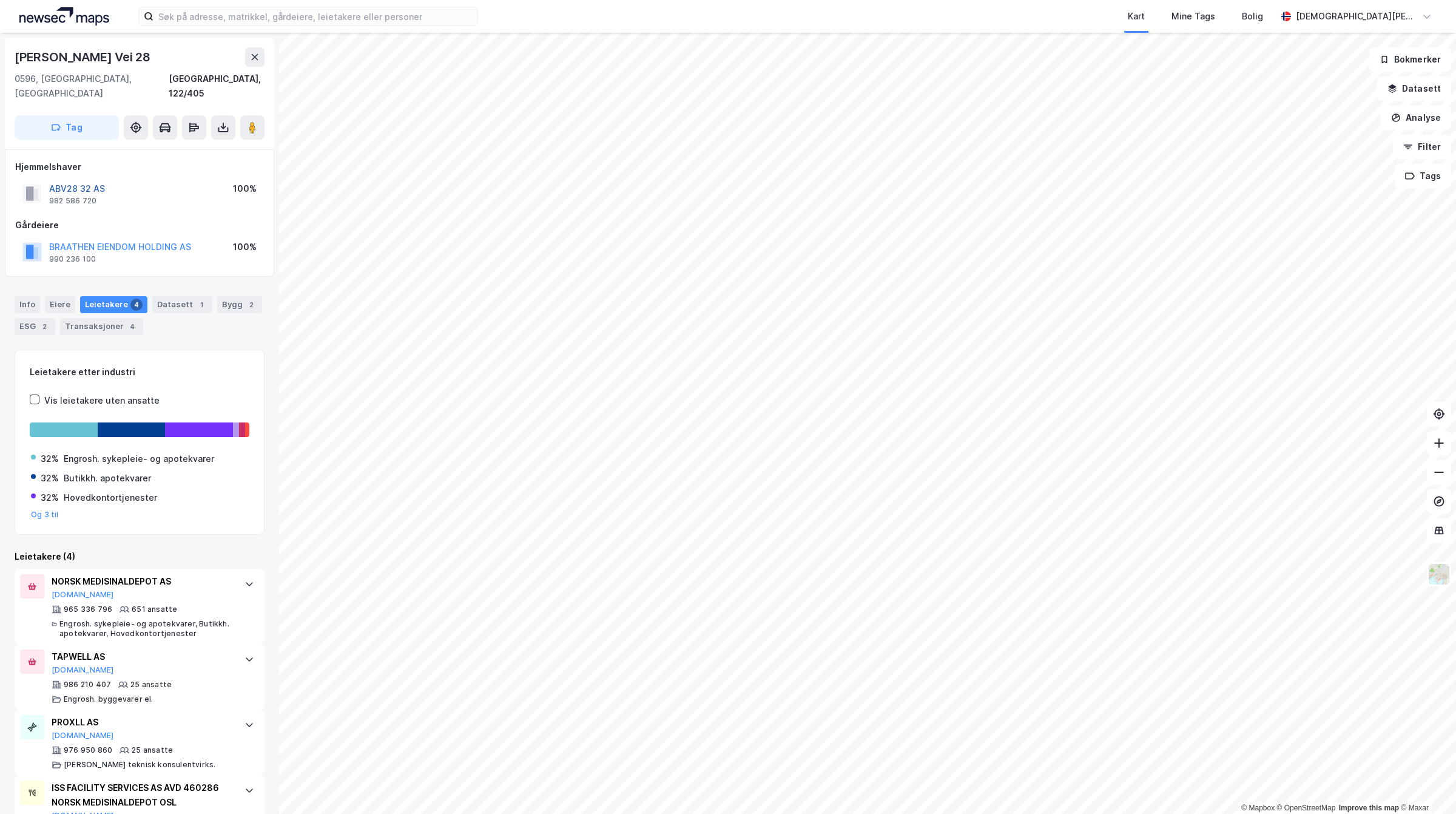
click at [0, 0] on button "ABV28 32 AS" at bounding box center [0, 0] width 0 height 0
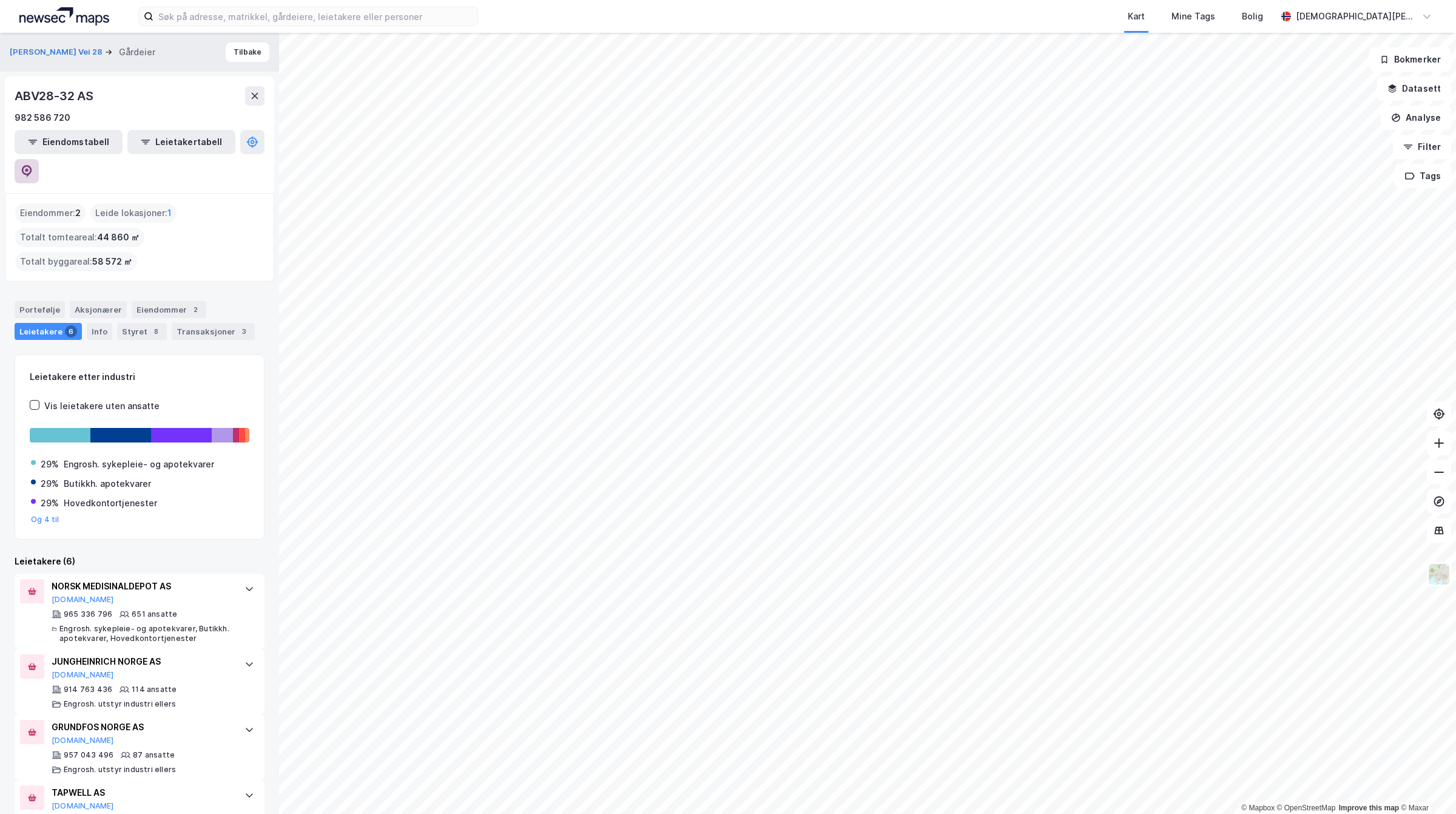
click at [39, 159] on button at bounding box center [26, 171] width 24 height 24
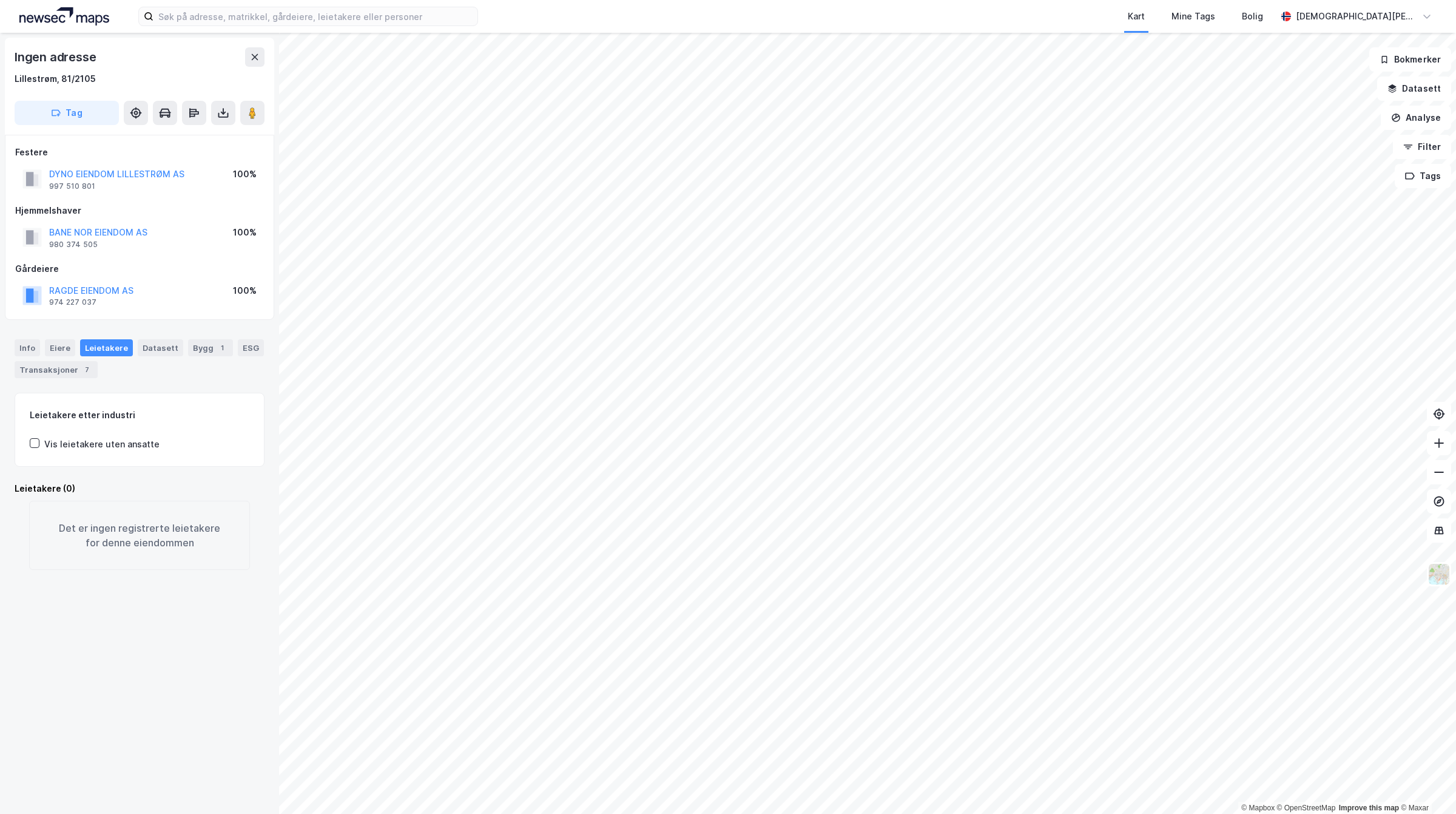
click at [380, 5] on div "Kart Mine Tags Bolig Christian Westad" at bounding box center [728, 16] width 1456 height 33
click at [368, 11] on input at bounding box center [315, 17] width 324 height 18
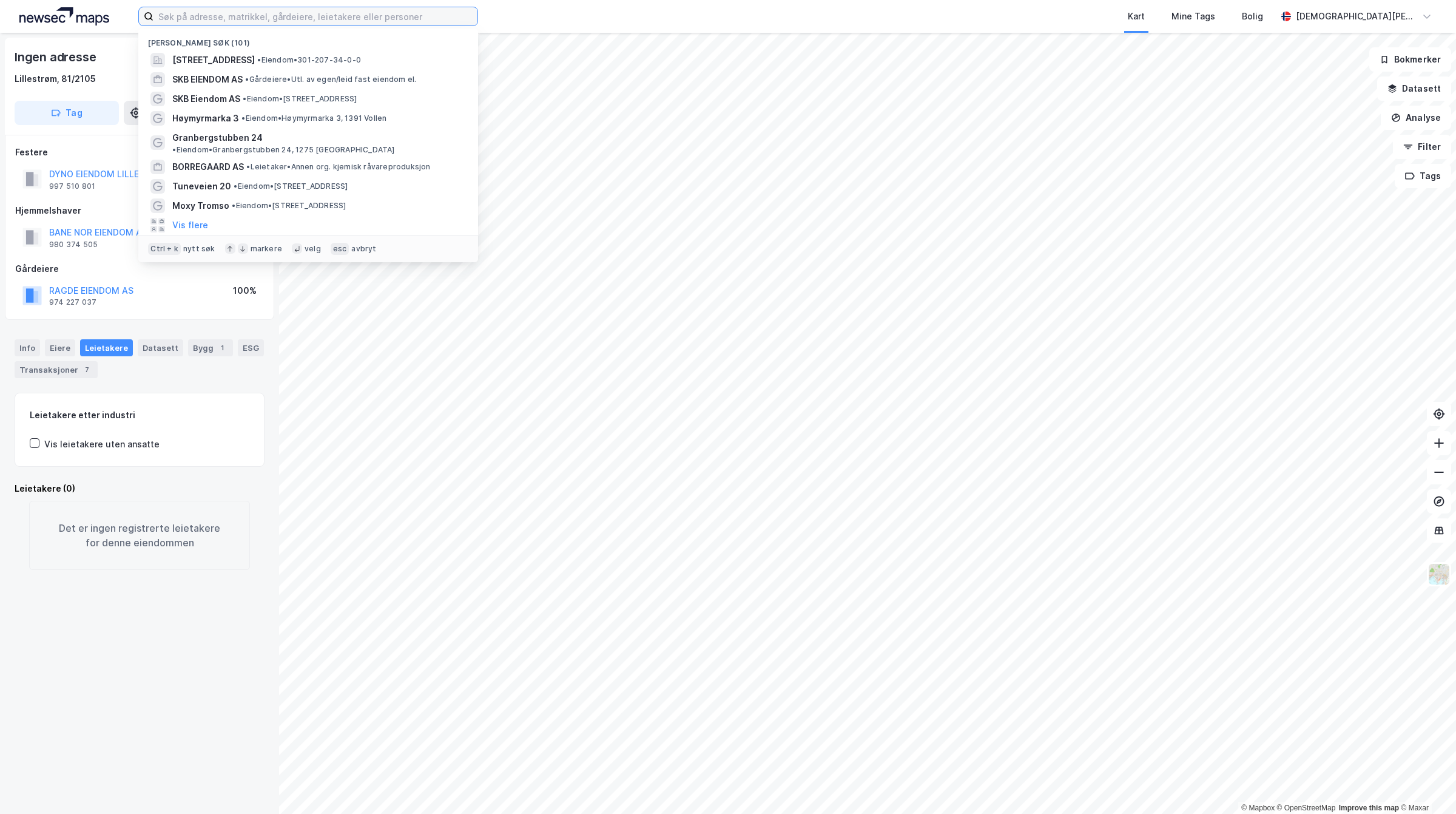
paste input "Sognsveien 66 A"
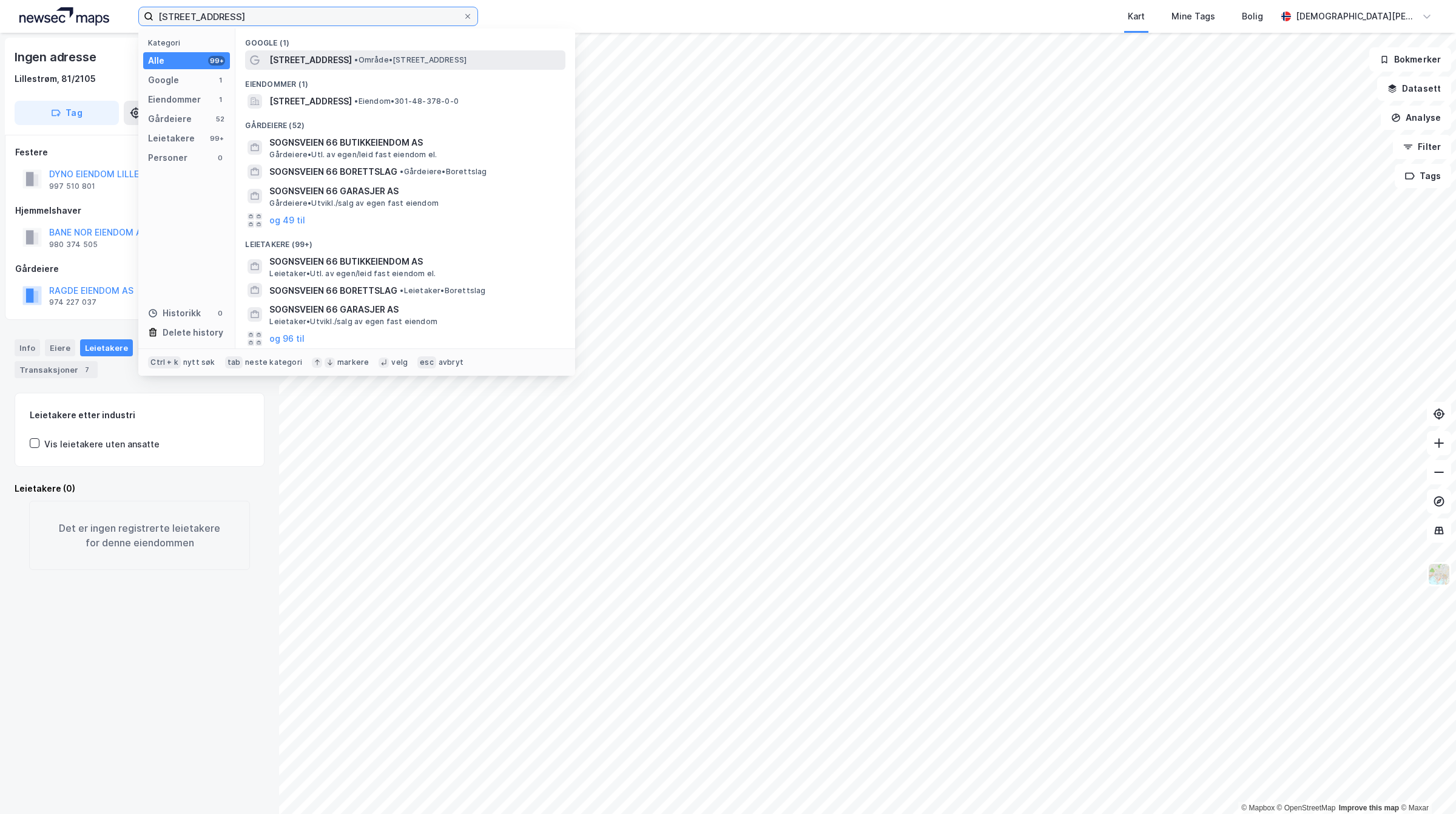
type input "Sognsveien 66 A"
click at [337, 61] on div "Sognsveien 66A • Område • Sognsveien 66A, 0855 Oslo" at bounding box center [416, 60] width 294 height 15
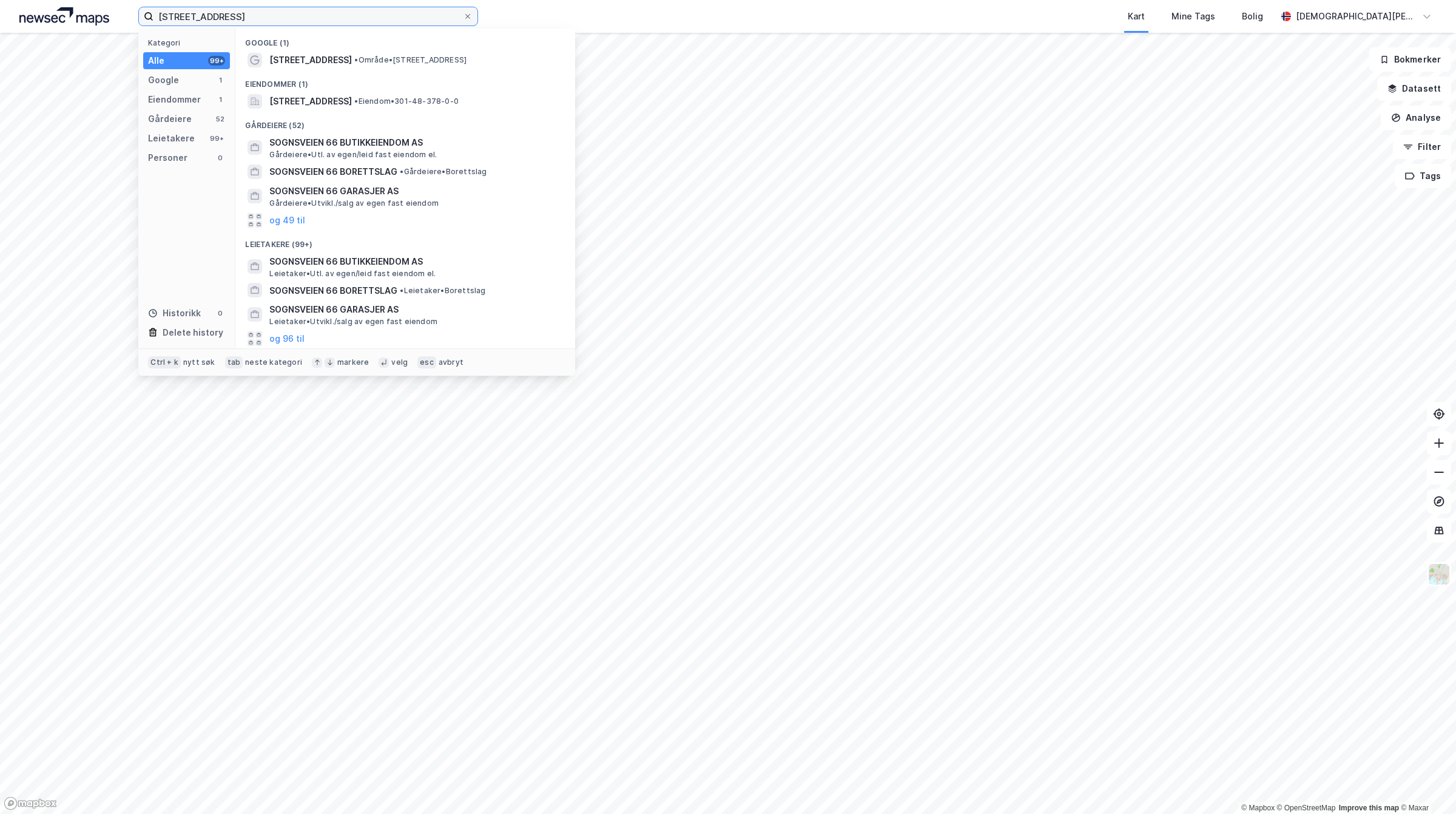
click at [296, 17] on input "Sognsveien 66 A" at bounding box center [308, 17] width 309 height 18
click at [326, 101] on span "Sognsveien 66A, 0855, OSLO, OSLO" at bounding box center [310, 101] width 82 height 15
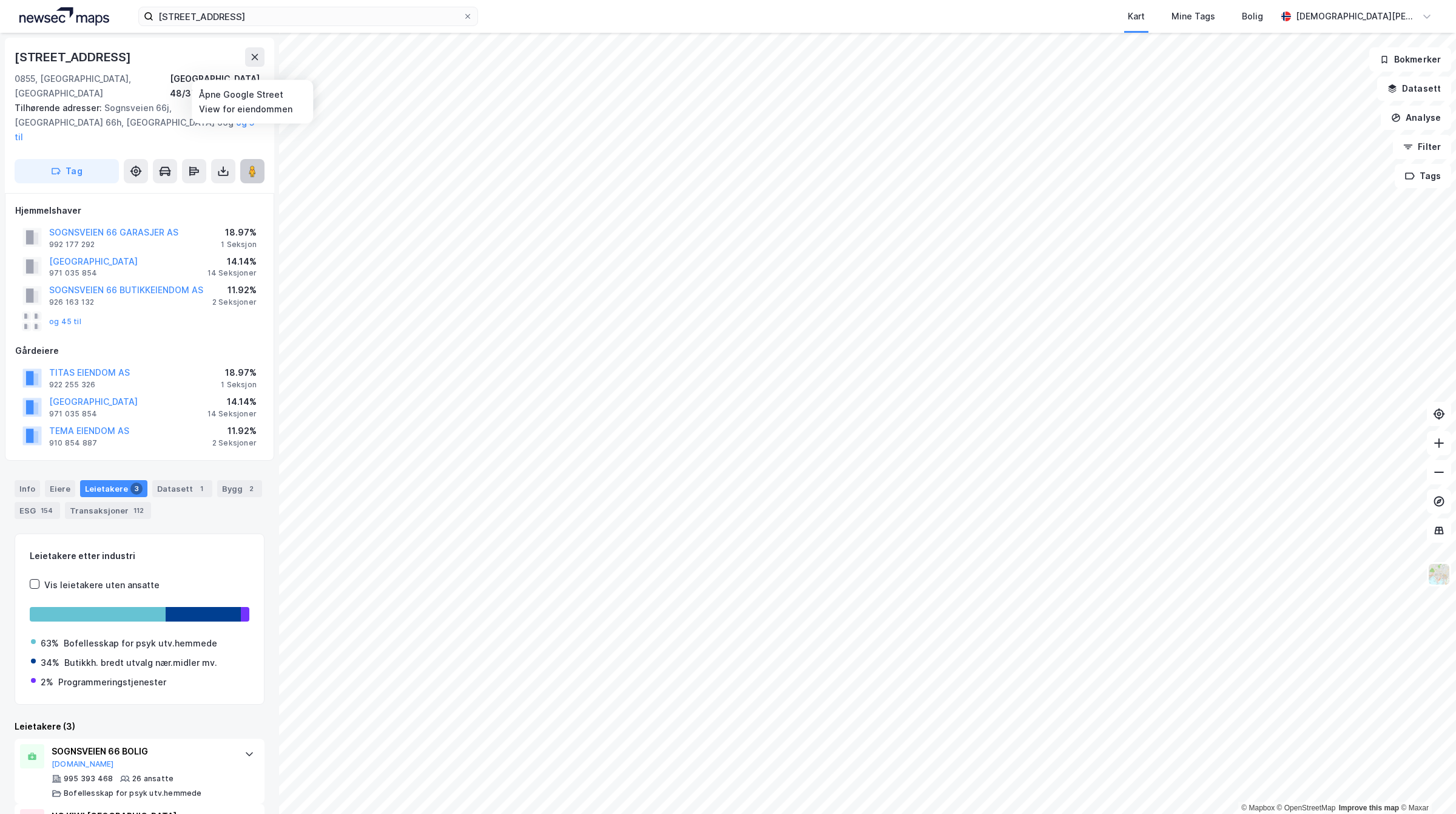
click at [262, 159] on button at bounding box center [252, 171] width 24 height 24
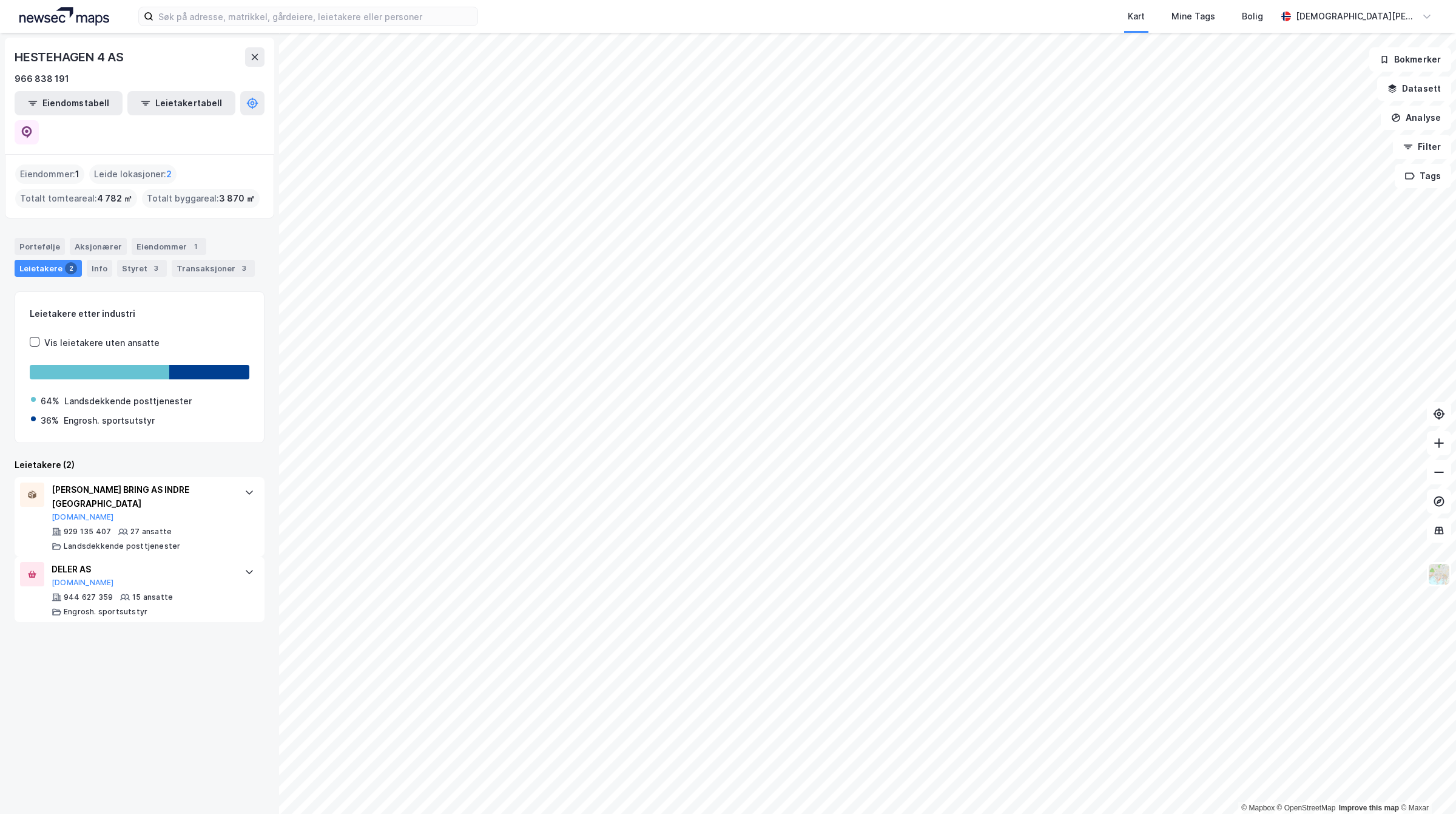
click at [961, 813] on html "Kart Mine Tags [PERSON_NAME] [PERSON_NAME] © Mapbox © OpenStreetMap Improve thi…" at bounding box center [728, 407] width 1456 height 814
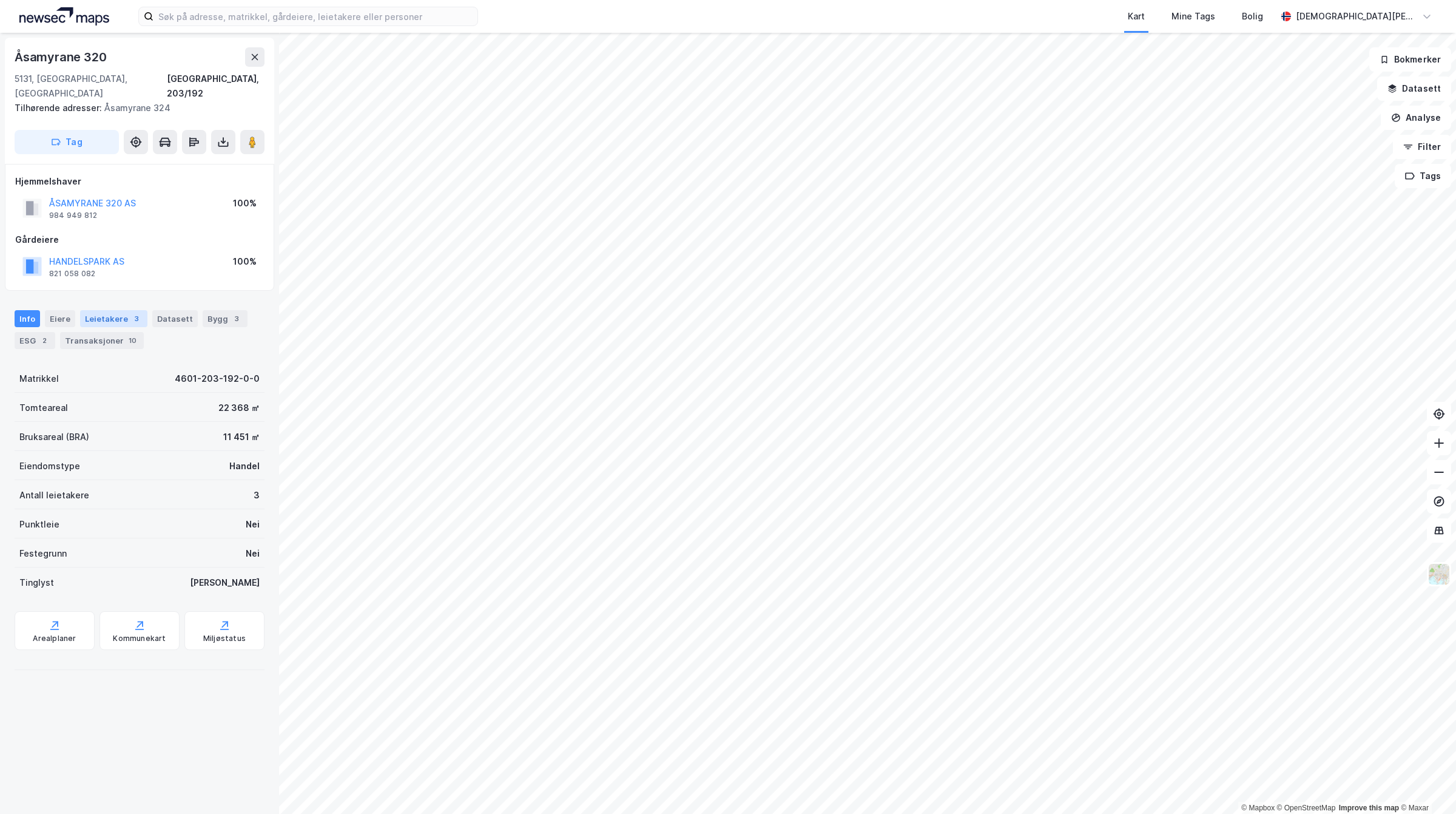
click at [117, 310] on div "Leietakere 3" at bounding box center [114, 318] width 67 height 17
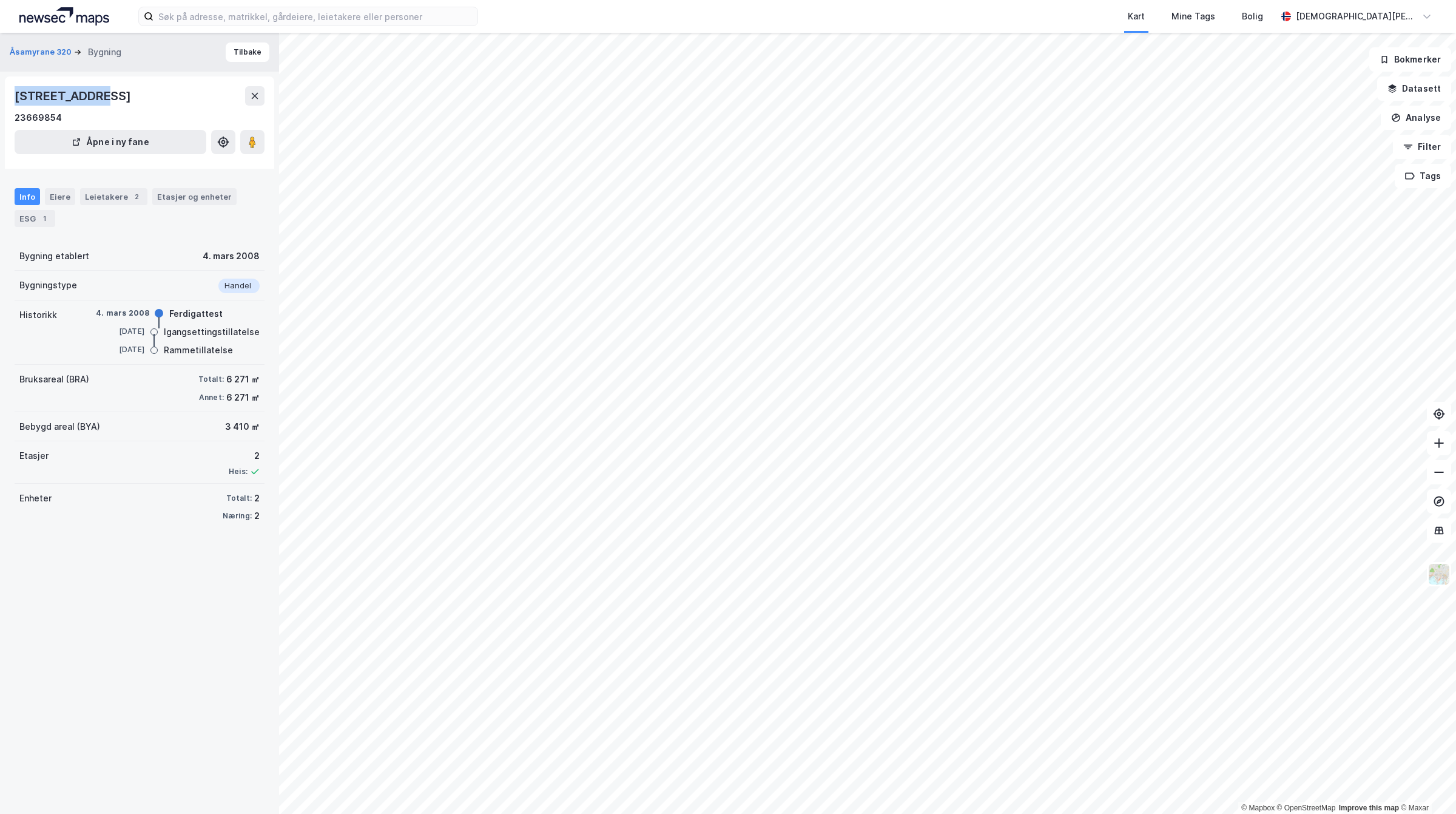
drag, startPoint x: 10, startPoint y: 92, endPoint x: 107, endPoint y: 85, distance: 97.3
click at [107, 85] on div "Åsamyrane 320, 5131, VESTLAND 23669854 Åpne i ny fane" at bounding box center [139, 122] width 270 height 92
copy div "Åsamyrane 320"
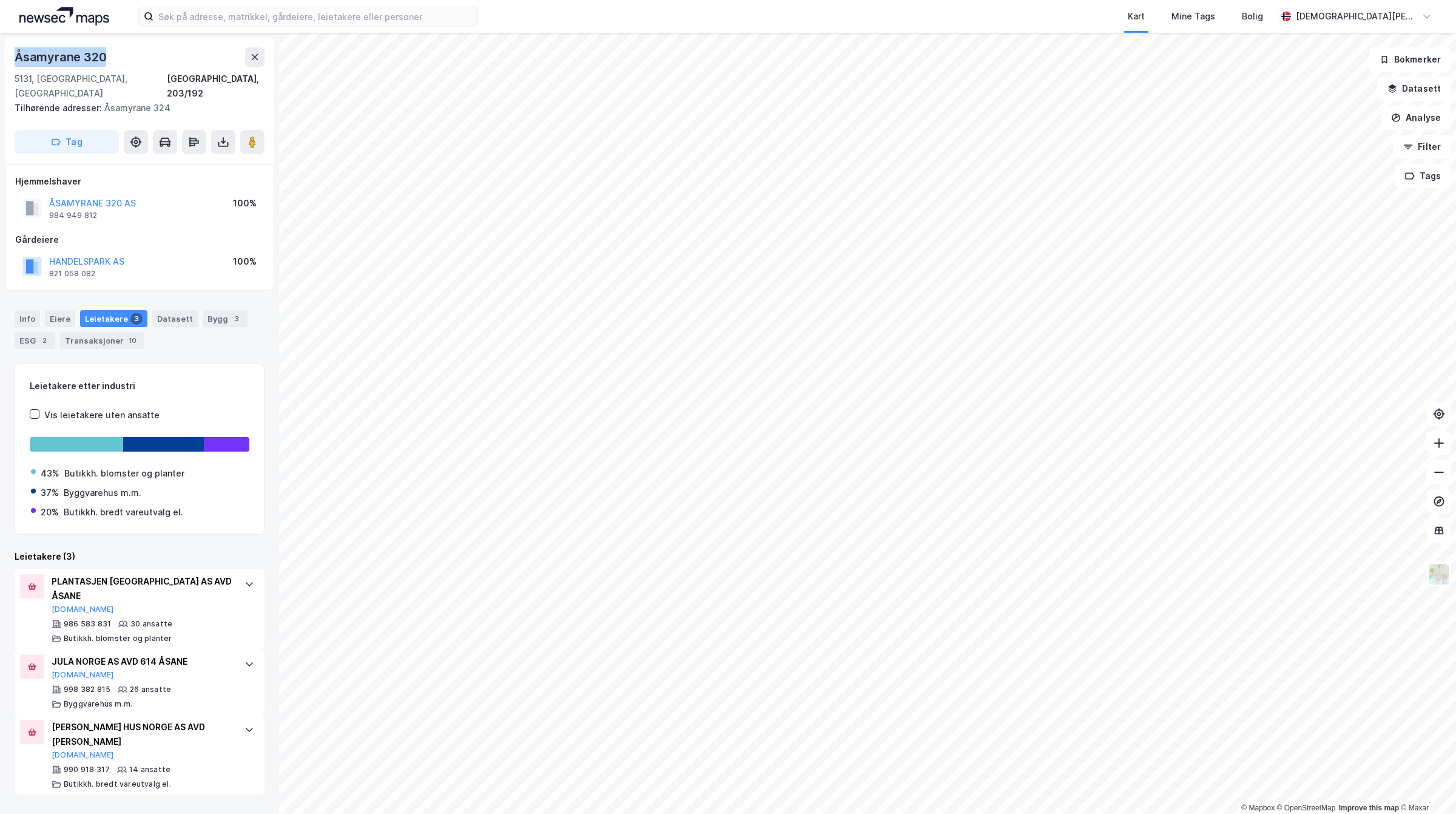
drag, startPoint x: 117, startPoint y: 58, endPoint x: 0, endPoint y: 58, distance: 117.0
click at [0, 58] on div "Åsamyrane 320 5131, Nyborg, Vestland Bergen, 203/192 Tilhørende adresser: Åsamy…" at bounding box center [139, 423] width 279 height 781
copy div "Åsamyrane 320"
